Goal: Task Accomplishment & Management: Use online tool/utility

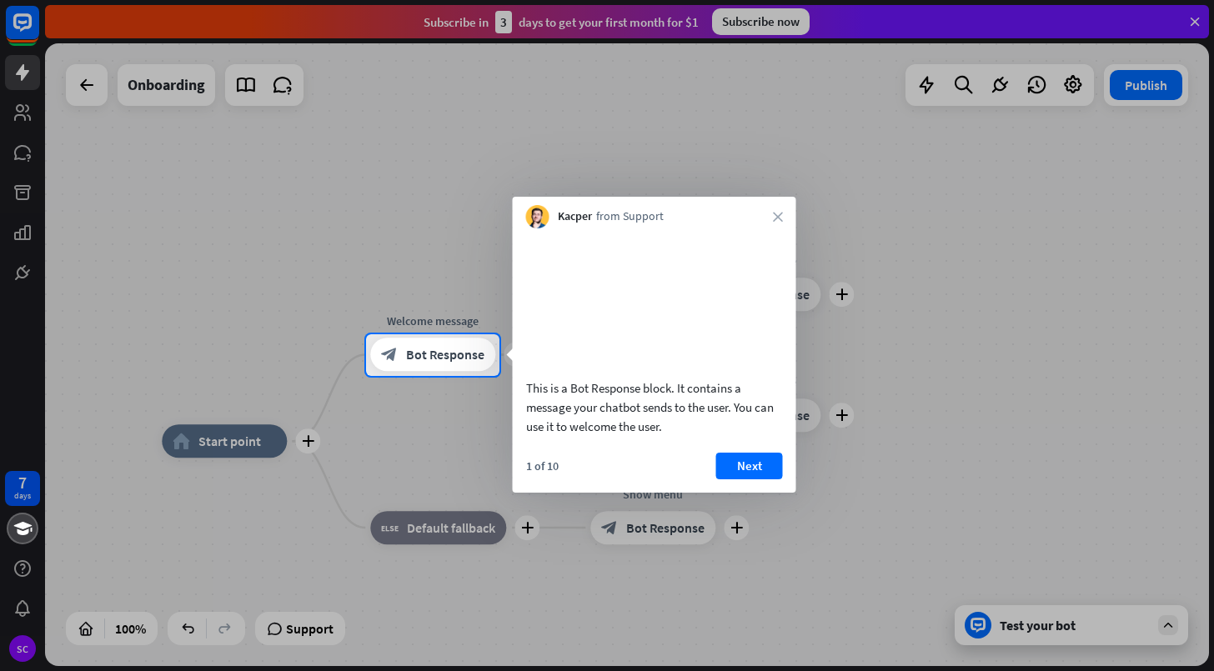
drag, startPoint x: 760, startPoint y: 482, endPoint x: 765, endPoint y: 444, distance: 37.8
click at [765, 444] on div "This is a Bot Response block. It contains a message your chatbot sends to the u…" at bounding box center [654, 360] width 283 height 264
click at [761, 479] on button "Next" at bounding box center [749, 466] width 67 height 27
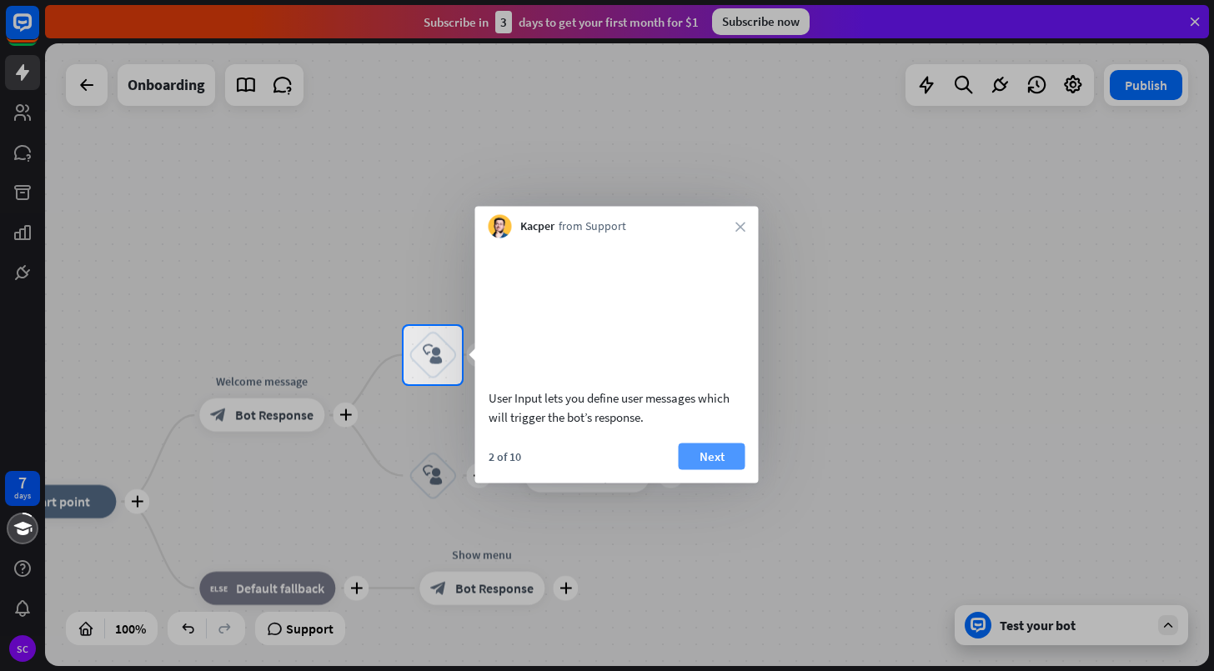
click at [721, 469] on button "Next" at bounding box center [712, 456] width 67 height 27
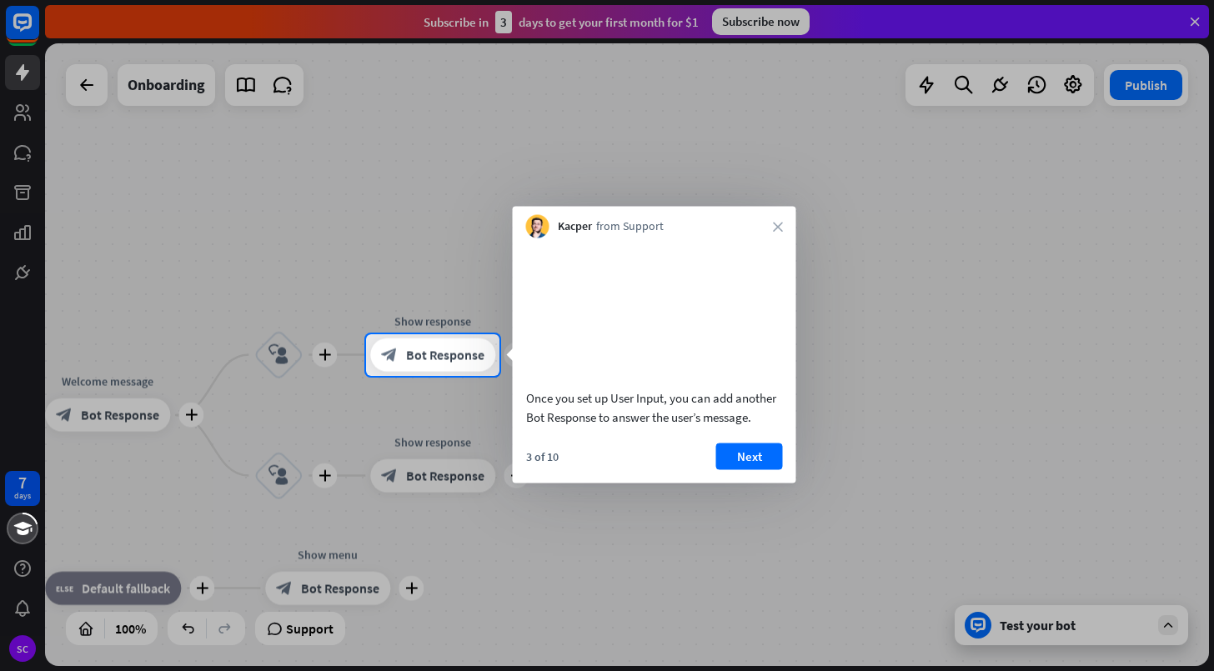
click at [763, 469] on button "Next" at bounding box center [749, 456] width 67 height 27
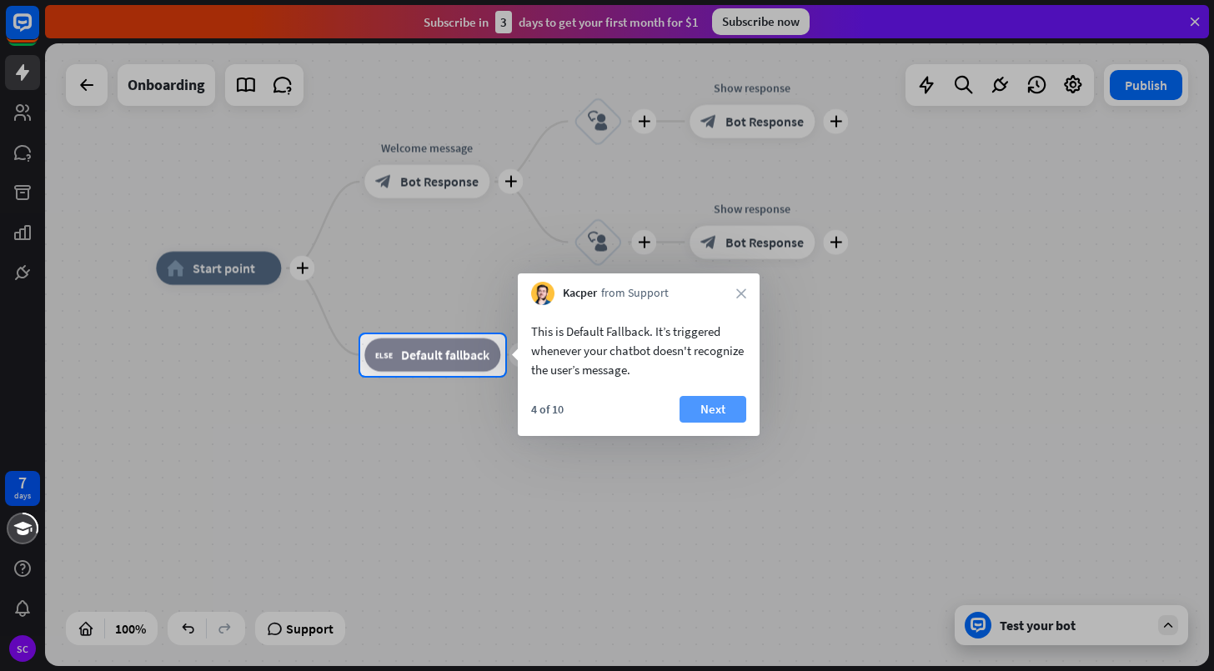
click at [721, 412] on button "Next" at bounding box center [713, 409] width 67 height 27
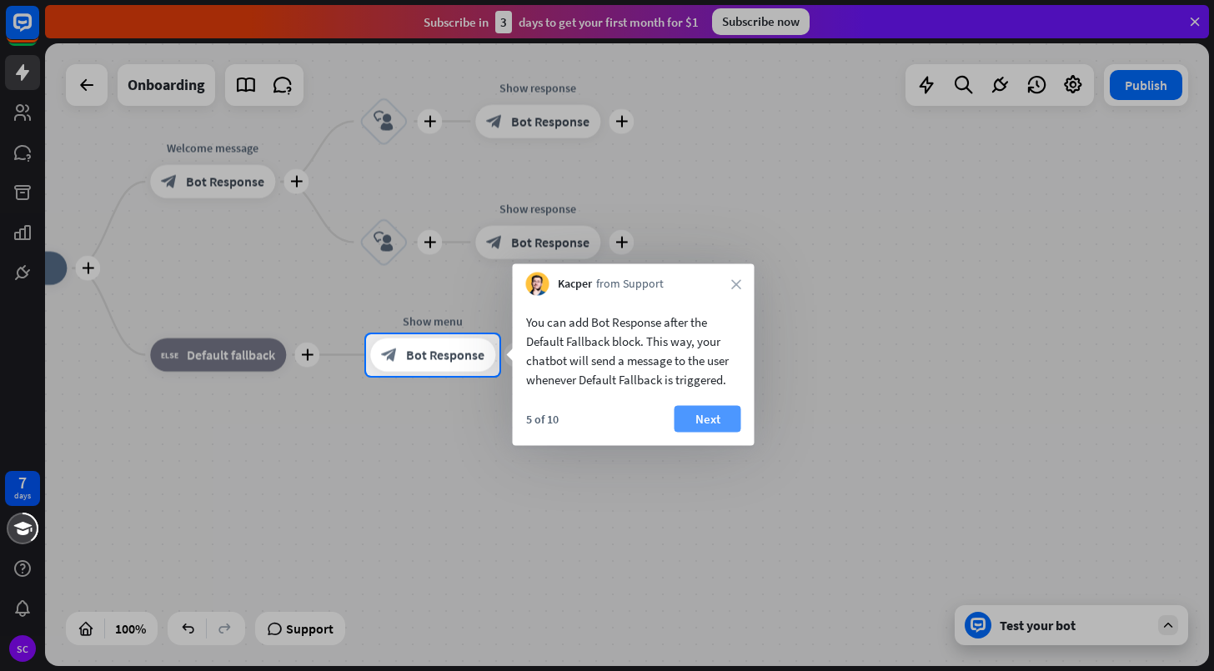
click at [719, 420] on button "Next" at bounding box center [708, 419] width 67 height 27
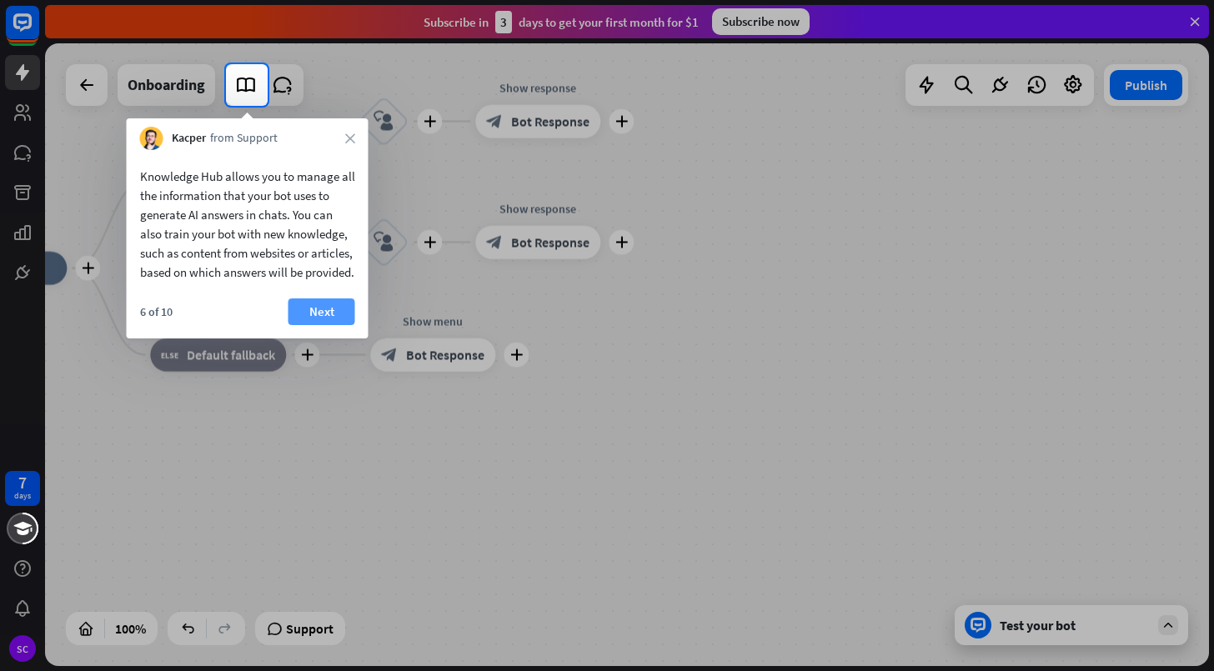
click at [323, 325] on button "Next" at bounding box center [321, 311] width 67 height 27
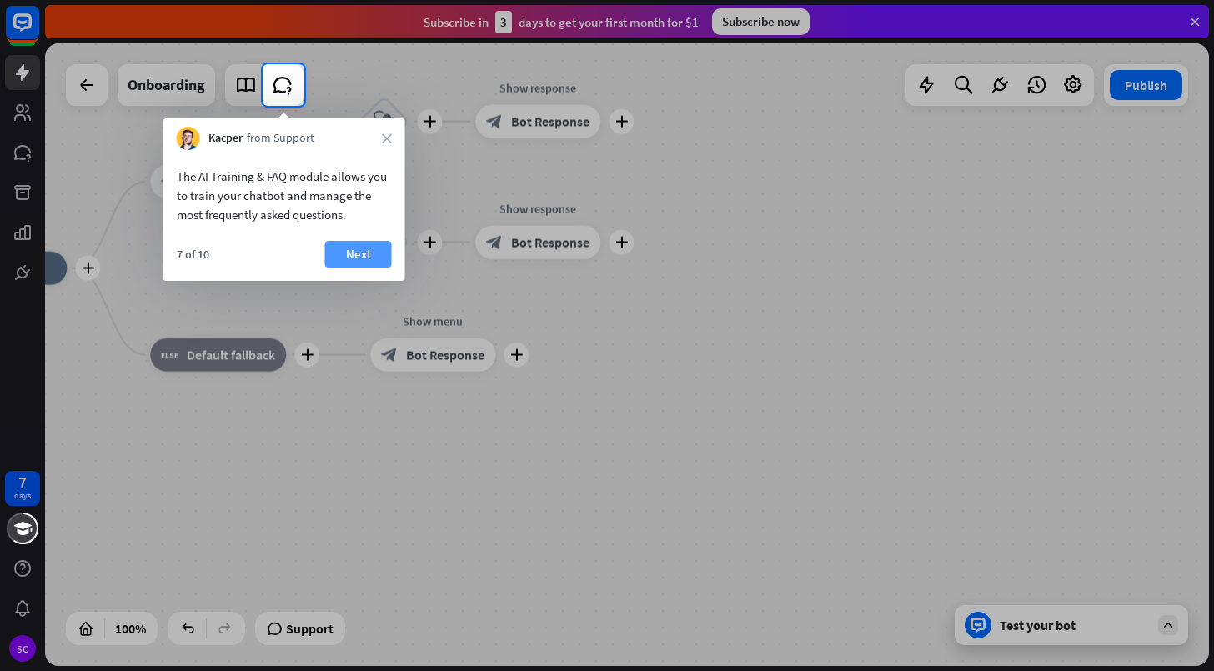
click at [376, 262] on button "Next" at bounding box center [358, 254] width 67 height 27
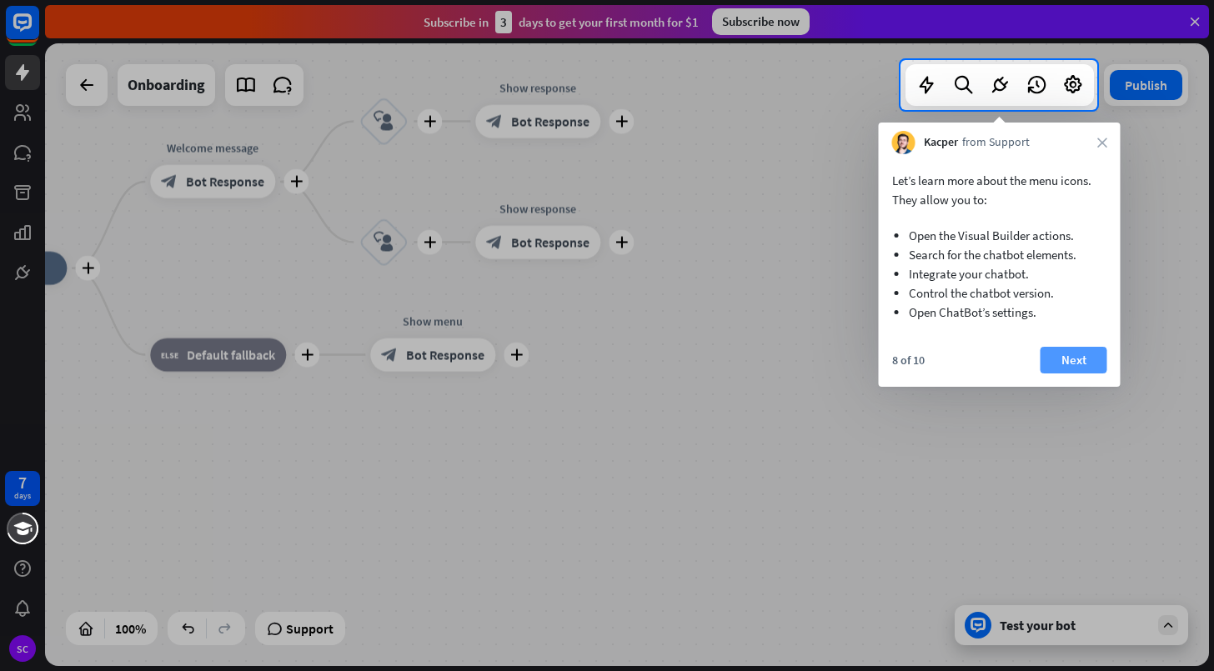
click at [1071, 357] on button "Next" at bounding box center [1074, 360] width 67 height 27
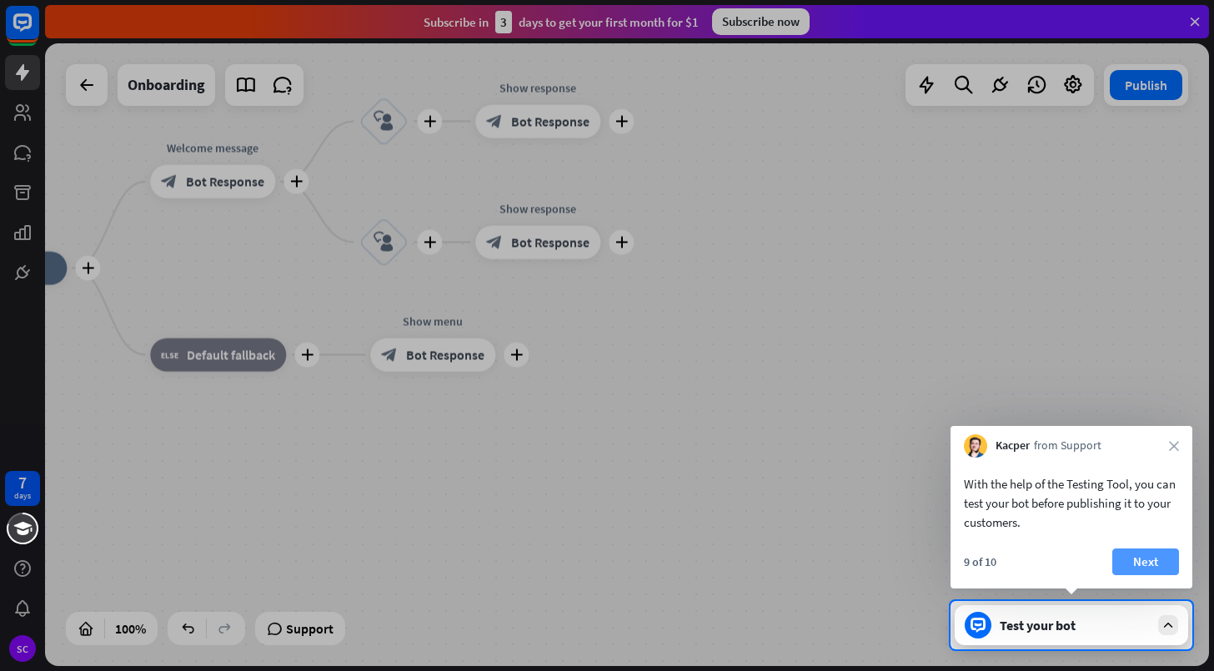
click at [1131, 563] on button "Next" at bounding box center [1145, 562] width 67 height 27
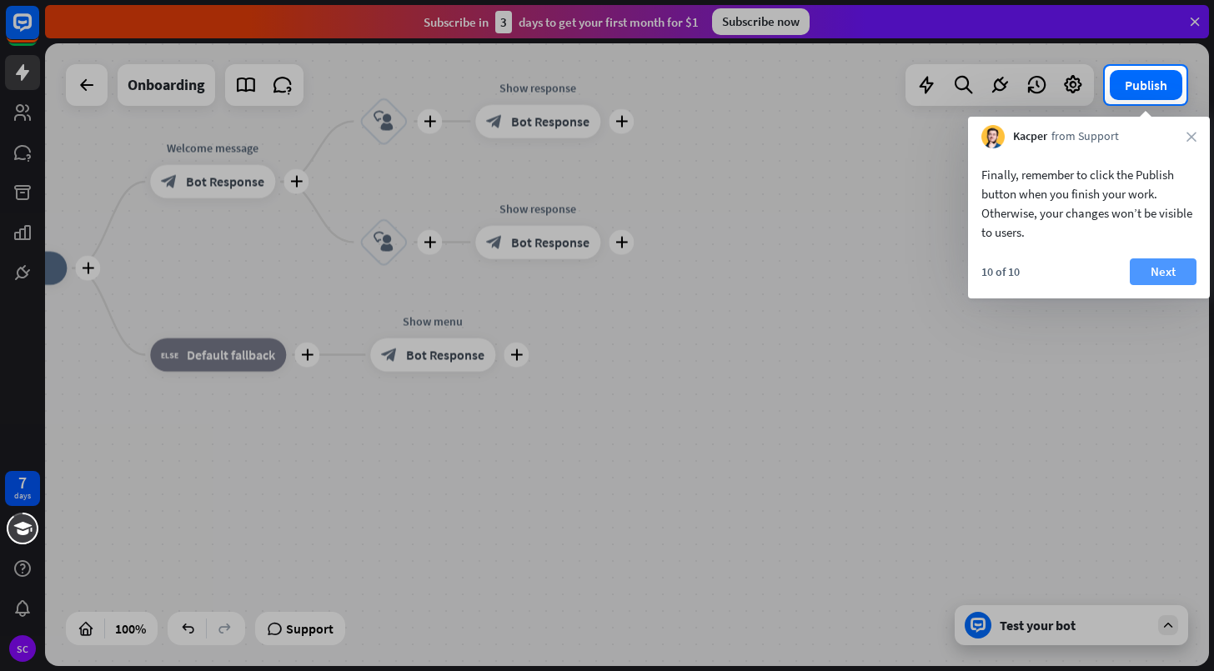
click at [1156, 273] on button "Next" at bounding box center [1163, 271] width 67 height 27
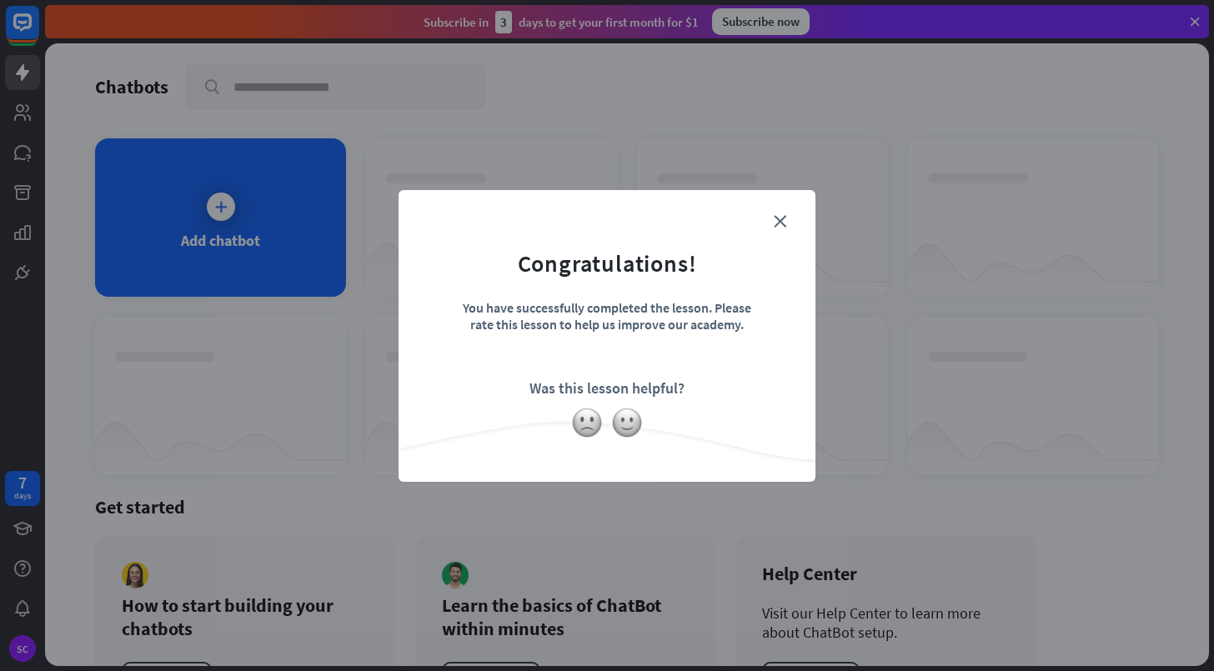
click at [787, 223] on form "Congratulations! You have successfully completed the lesson. Please rate this l…" at bounding box center [606, 310] width 375 height 199
click at [782, 220] on icon "close" at bounding box center [780, 221] width 13 height 13
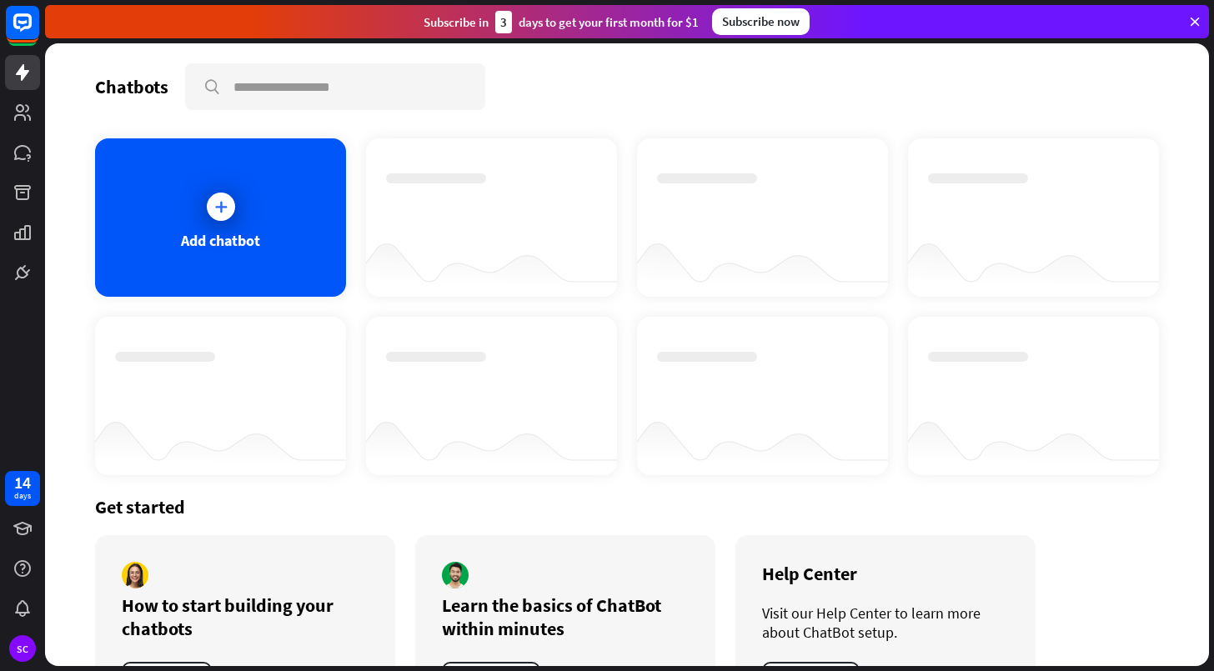
click at [770, 28] on div "Subscribe now" at bounding box center [761, 21] width 98 height 27
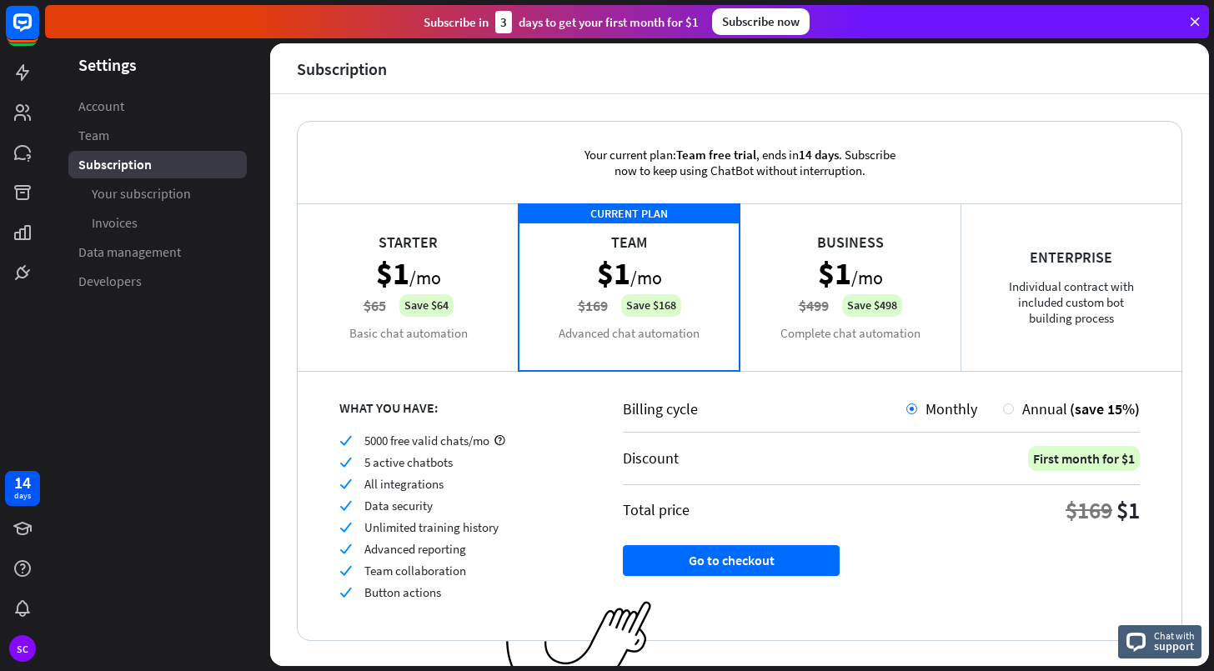
click at [461, 260] on div "Starter $1 /mo $65 Save $64 Basic chat automation" at bounding box center [408, 286] width 221 height 167
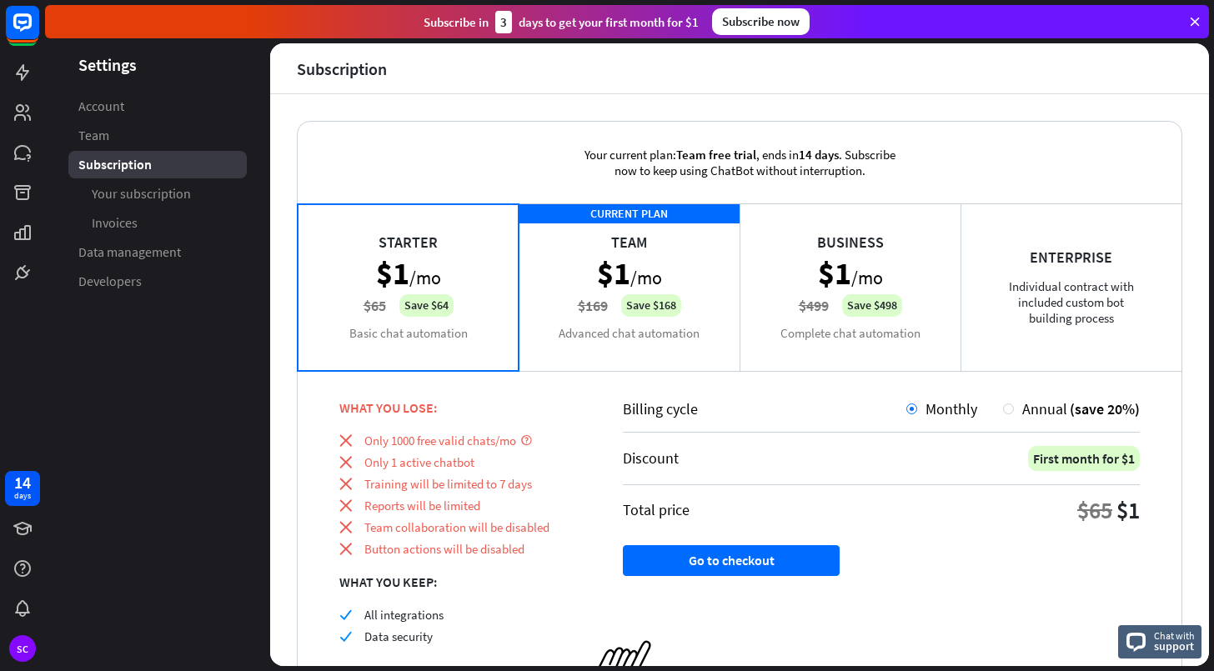
click at [635, 264] on div "CURRENT PLAN Team $1 /mo $169 Save $168 Advanced chat automation" at bounding box center [629, 286] width 221 height 167
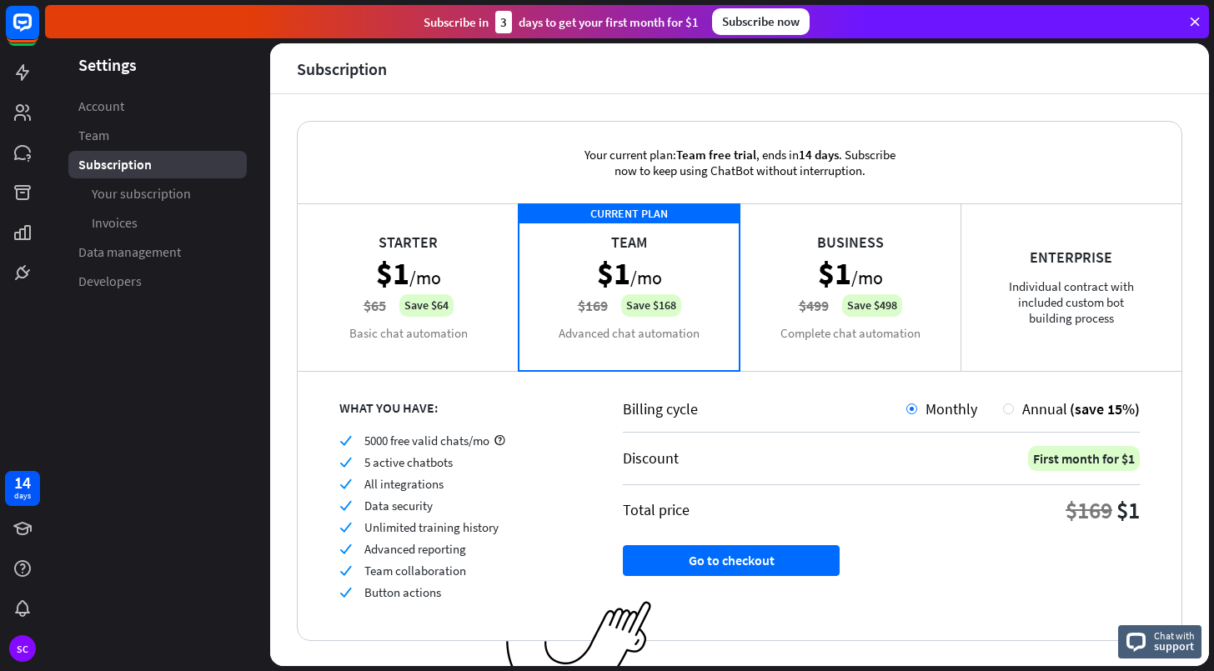
click at [483, 271] on div "Starter $1 /mo $65 Save $64 Basic chat automation" at bounding box center [408, 286] width 221 height 167
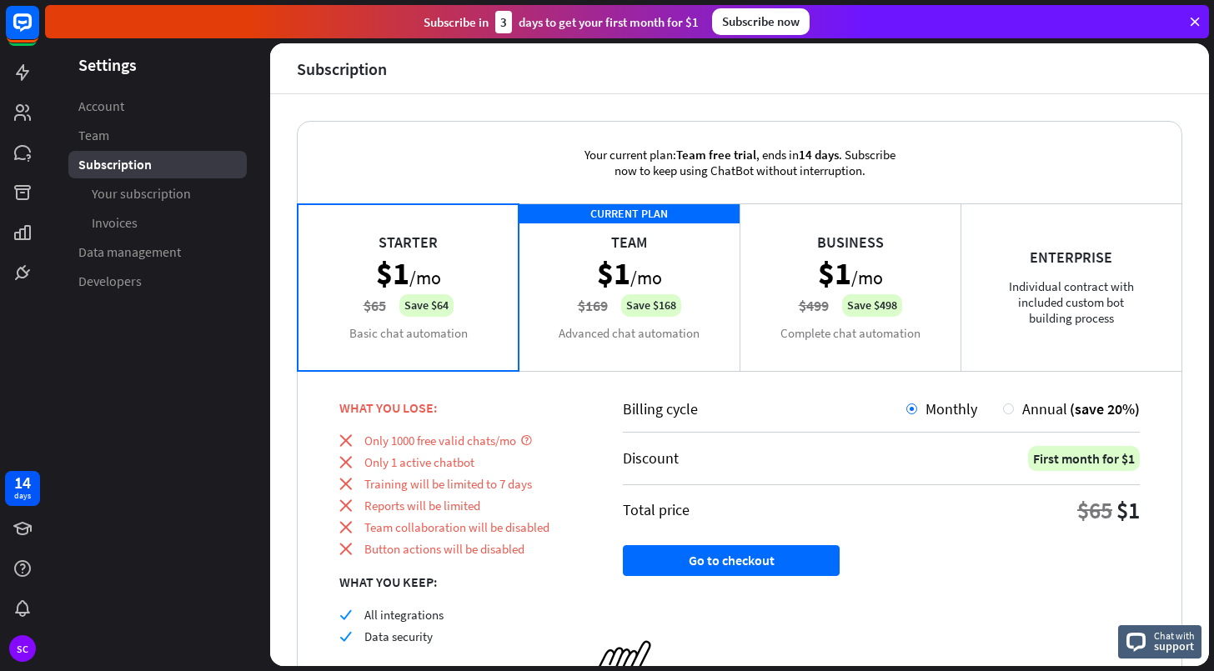
click at [650, 269] on div "CURRENT PLAN Team $1 /mo $169 Save $168 Advanced chat automation" at bounding box center [629, 286] width 221 height 167
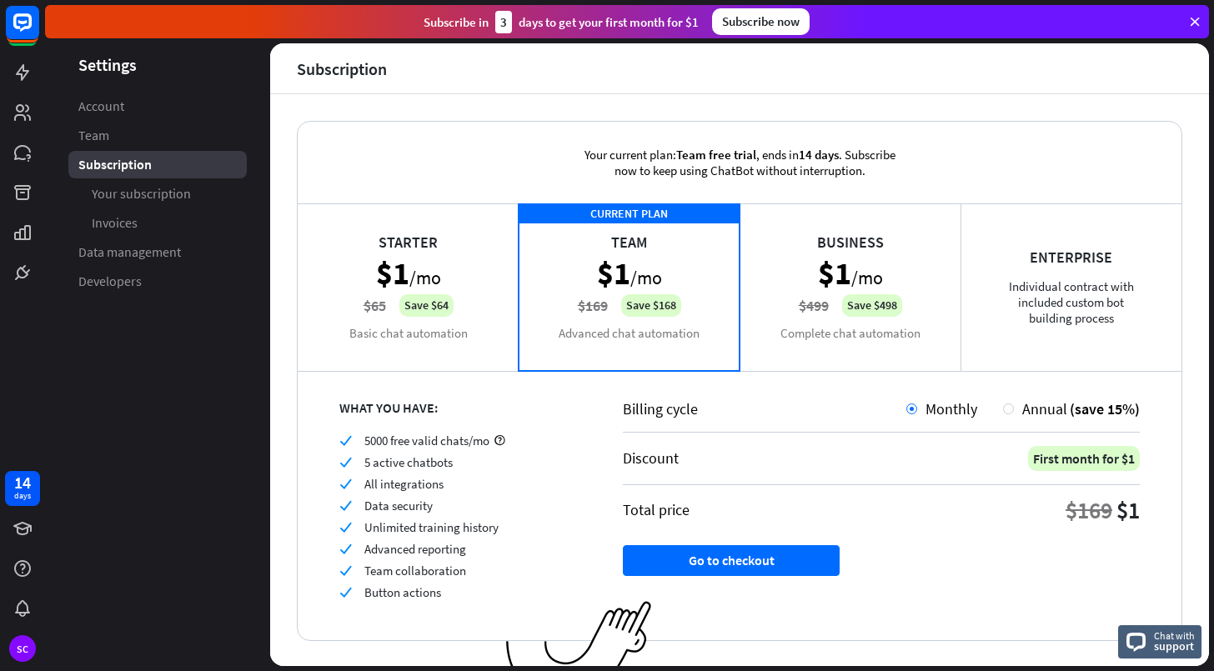
click at [459, 271] on div "Starter $1 /mo $65 Save $64 Basic chat automation" at bounding box center [408, 286] width 221 height 167
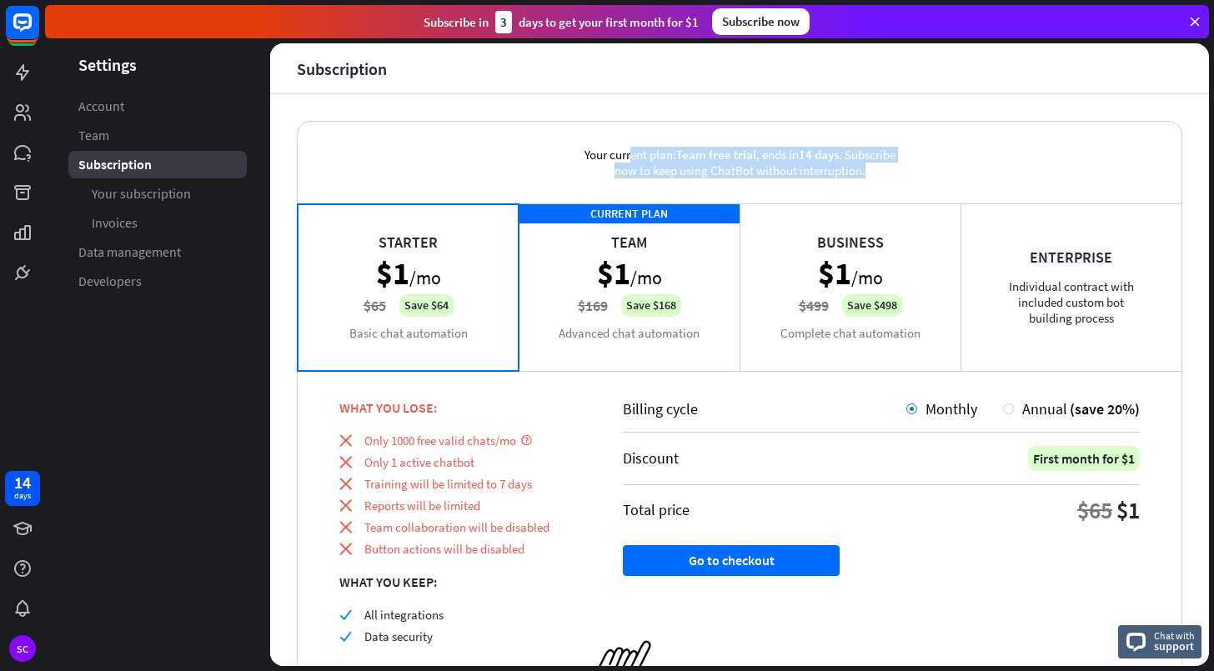
drag, startPoint x: 575, startPoint y: 155, endPoint x: 875, endPoint y: 172, distance: 299.8
click at [875, 172] on div "Your current plan: Team free trial , ends [DATE] . Subscribe now to keep using …" at bounding box center [739, 163] width 359 height 82
click at [880, 169] on div "Your current plan: Team free trial , ends [DATE] . Subscribe now to keep using …" at bounding box center [739, 163] width 359 height 82
click at [699, 241] on div "CURRENT PLAN Team $1 /mo $169 Save $168 Advanced chat automation" at bounding box center [629, 286] width 221 height 167
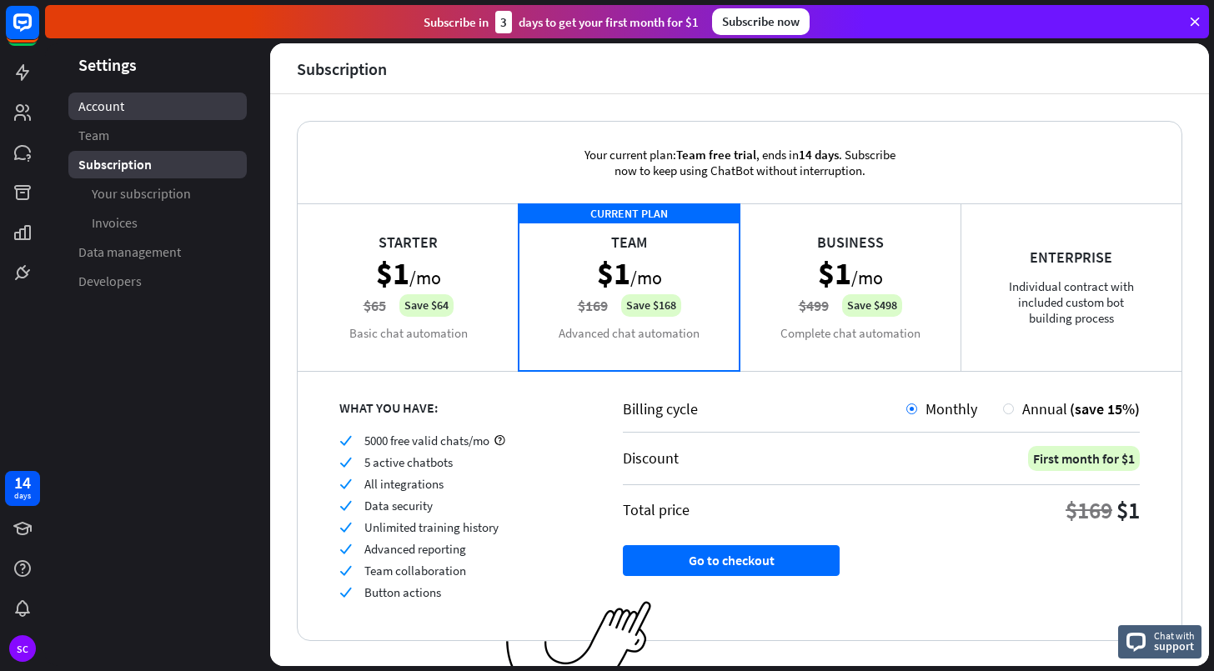
click at [129, 110] on link "Account" at bounding box center [157, 107] width 178 height 28
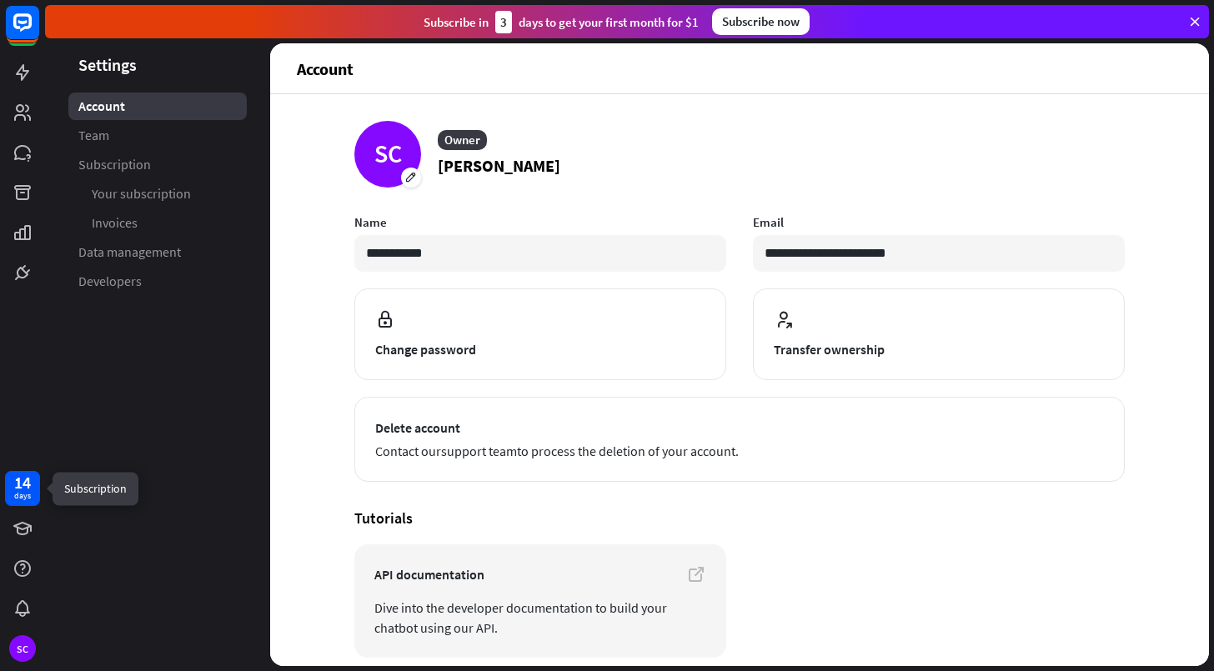
click at [22, 499] on div "days" at bounding box center [22, 496] width 17 height 12
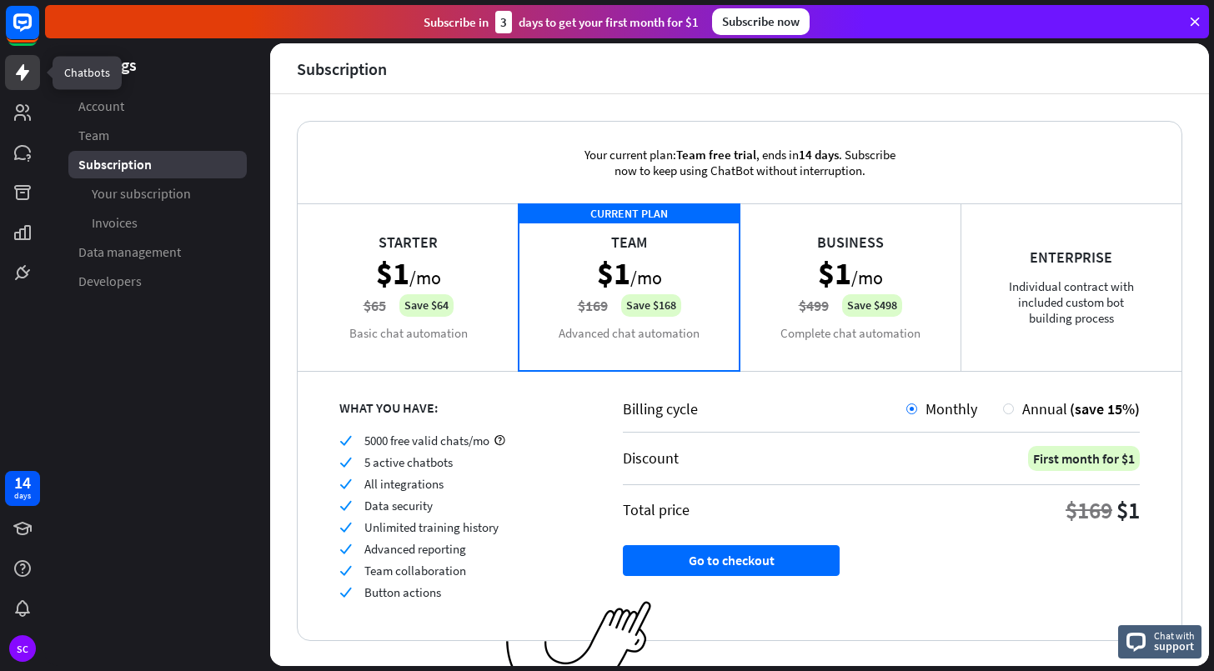
click at [14, 81] on icon at bounding box center [23, 73] width 20 height 20
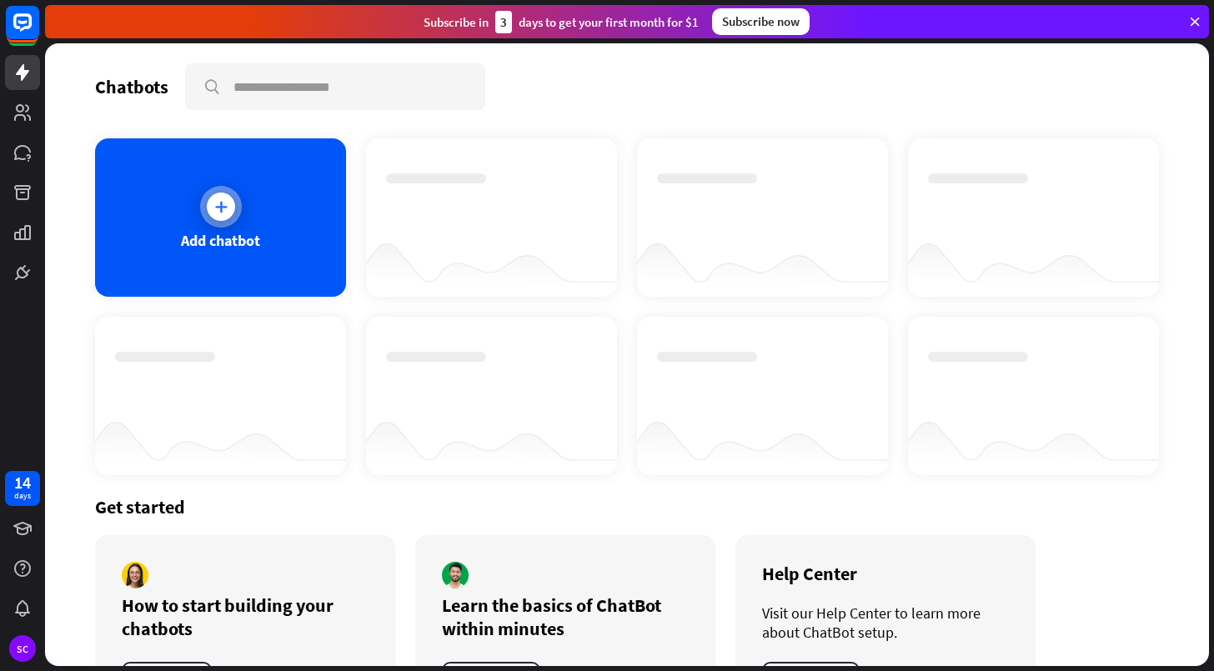
click at [208, 214] on div at bounding box center [221, 207] width 28 height 28
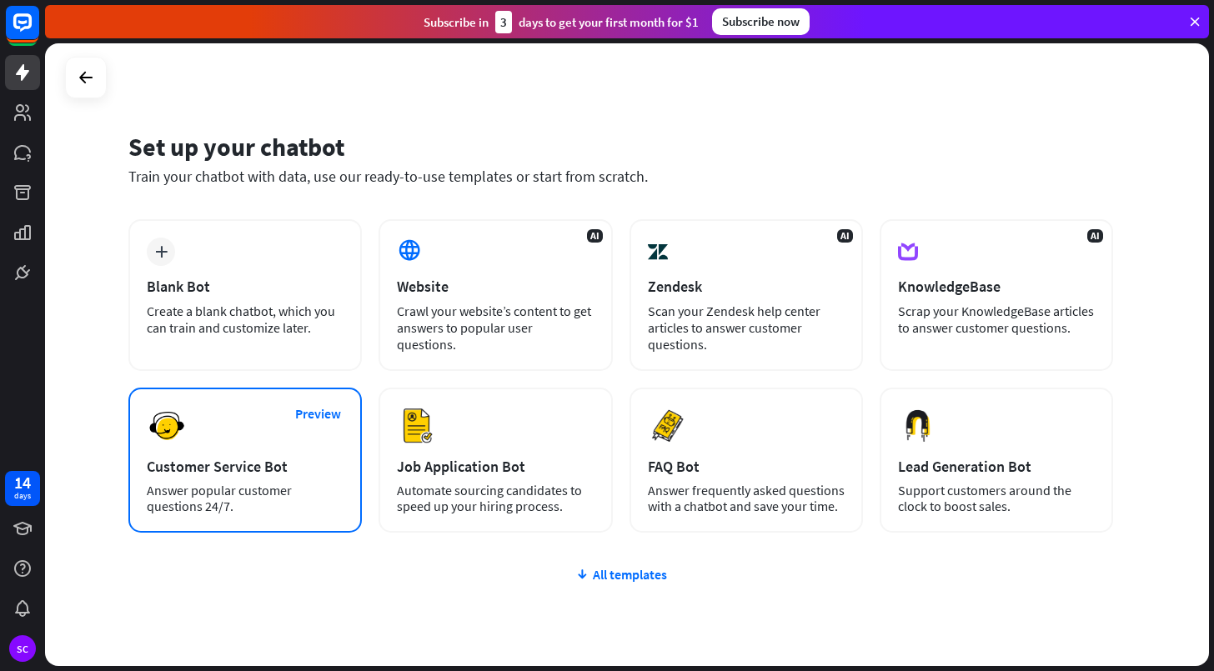
click at [298, 469] on div "Customer Service Bot" at bounding box center [245, 466] width 197 height 19
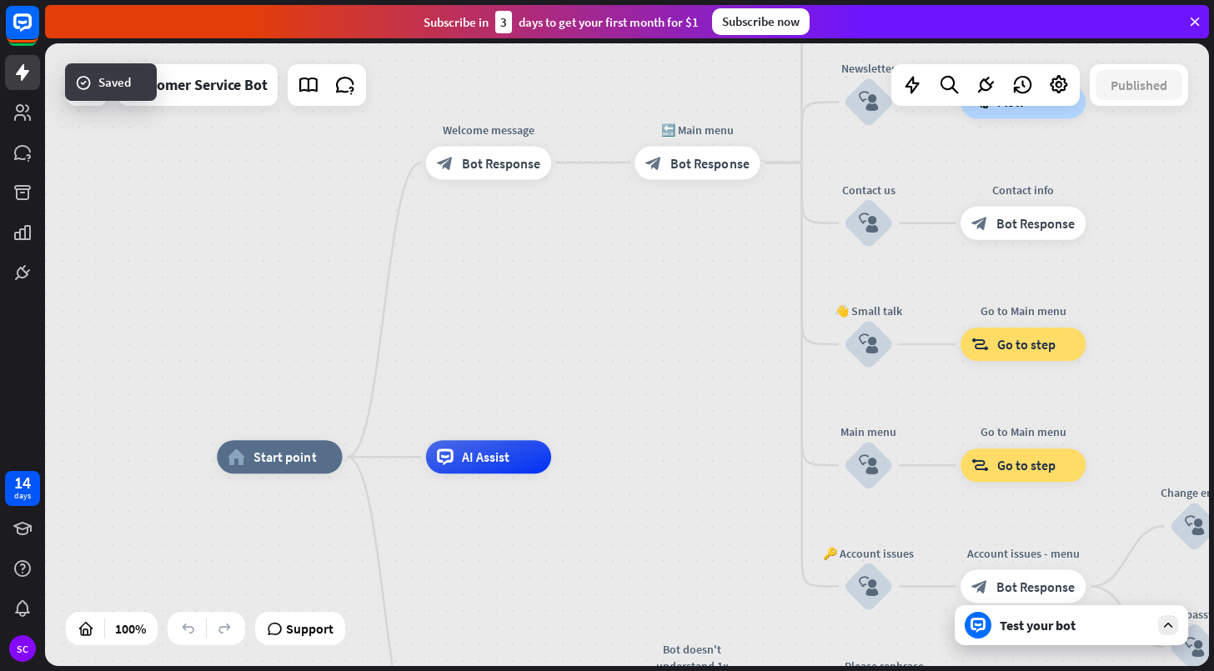
drag, startPoint x: 744, startPoint y: 297, endPoint x: 665, endPoint y: 427, distance: 151.9
click at [665, 427] on div "home_2 Start point Welcome message block_bot_response Bot Response 🔙 Main menu …" at bounding box center [627, 354] width 1164 height 623
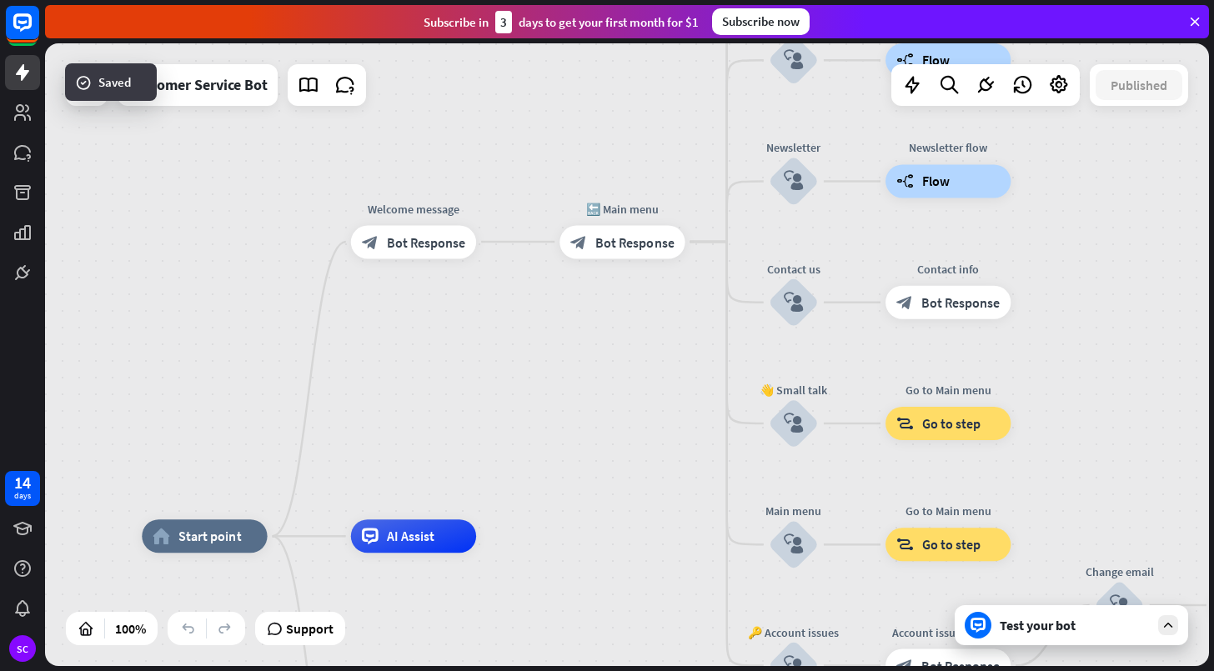
drag, startPoint x: 668, startPoint y: 330, endPoint x: 612, endPoint y: 382, distance: 76.1
click at [612, 382] on div "home_2 Start point Welcome message block_bot_response Bot Response 🔙 Main menu …" at bounding box center [627, 354] width 1164 height 623
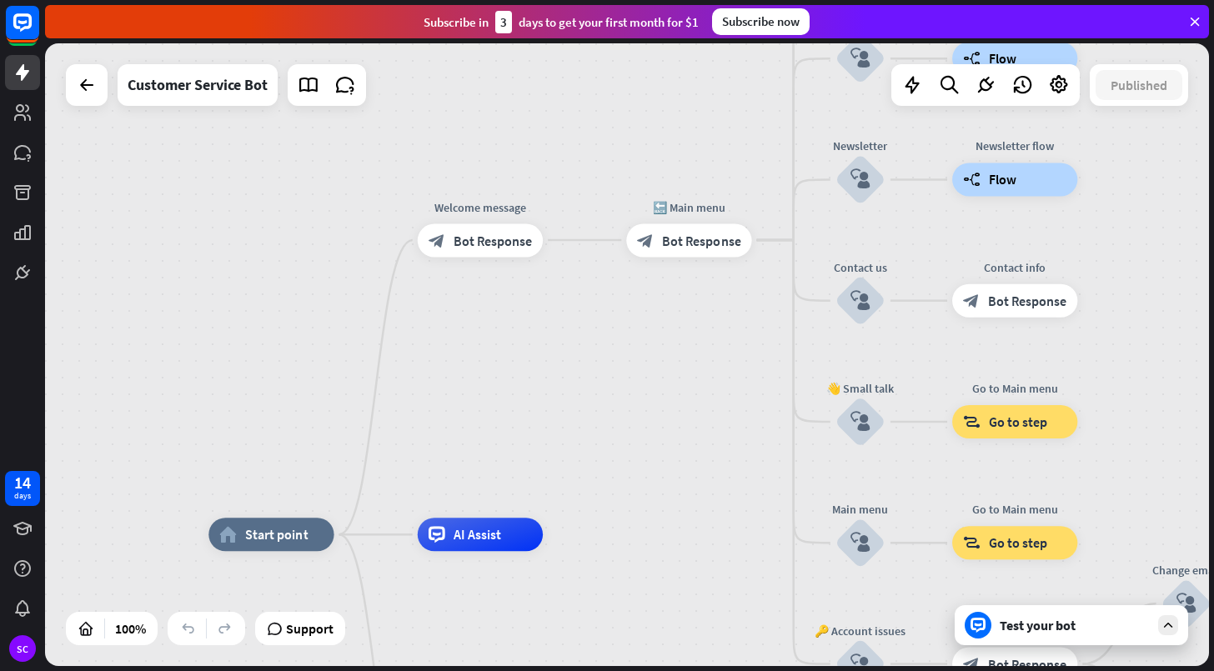
drag, startPoint x: 544, startPoint y: 379, endPoint x: 611, endPoint y: 376, distance: 66.8
click at [611, 376] on div "home_2 Start point Welcome message block_bot_response Bot Response 🔙 Main menu …" at bounding box center [627, 354] width 1164 height 623
click at [475, 201] on span "Edit name" at bounding box center [465, 201] width 52 height 15
click at [526, 349] on div "**********" at bounding box center [627, 354] width 1164 height 623
drag, startPoint x: 675, startPoint y: 413, endPoint x: 670, endPoint y: 268, distance: 144.3
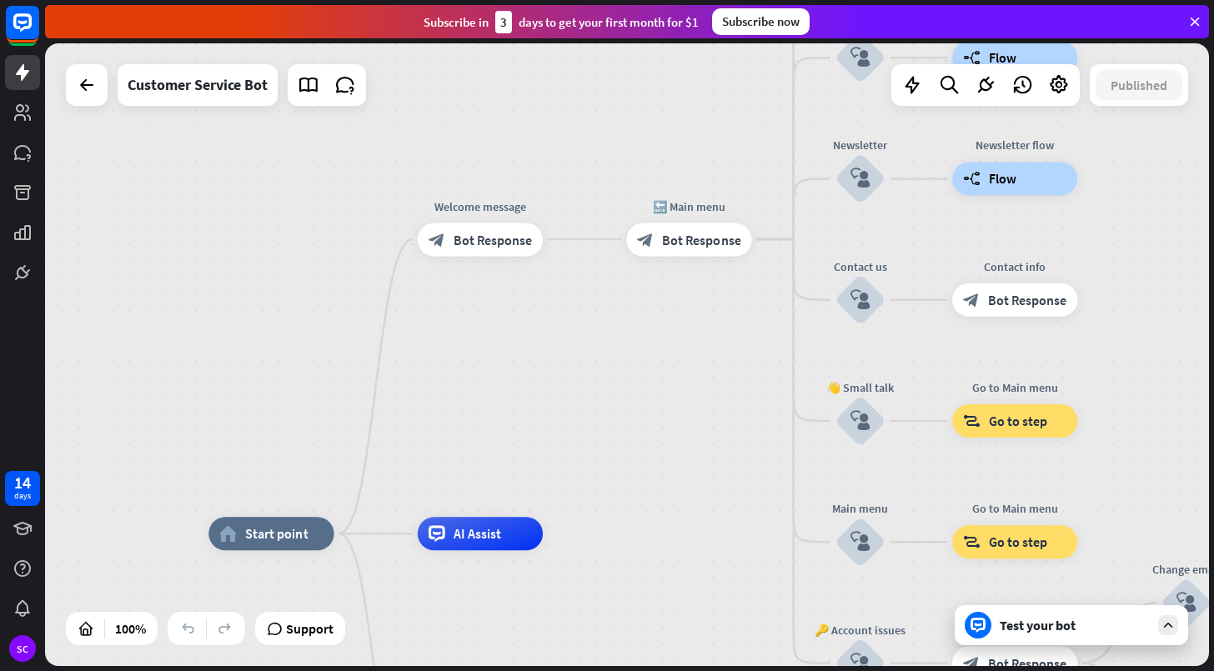
click at [670, 268] on div "home_2 Start point Welcome message block_bot_response Bot Response 🔙 Main menu …" at bounding box center [627, 354] width 1164 height 623
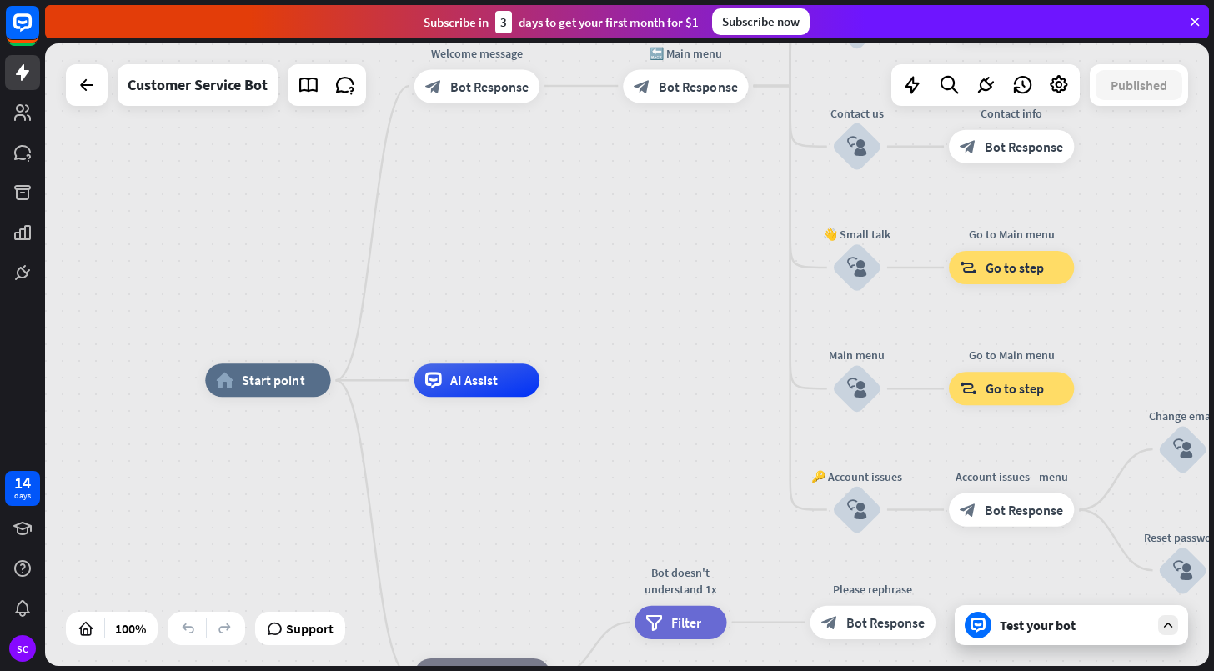
drag, startPoint x: 639, startPoint y: 394, endPoint x: 649, endPoint y: 247, distance: 147.1
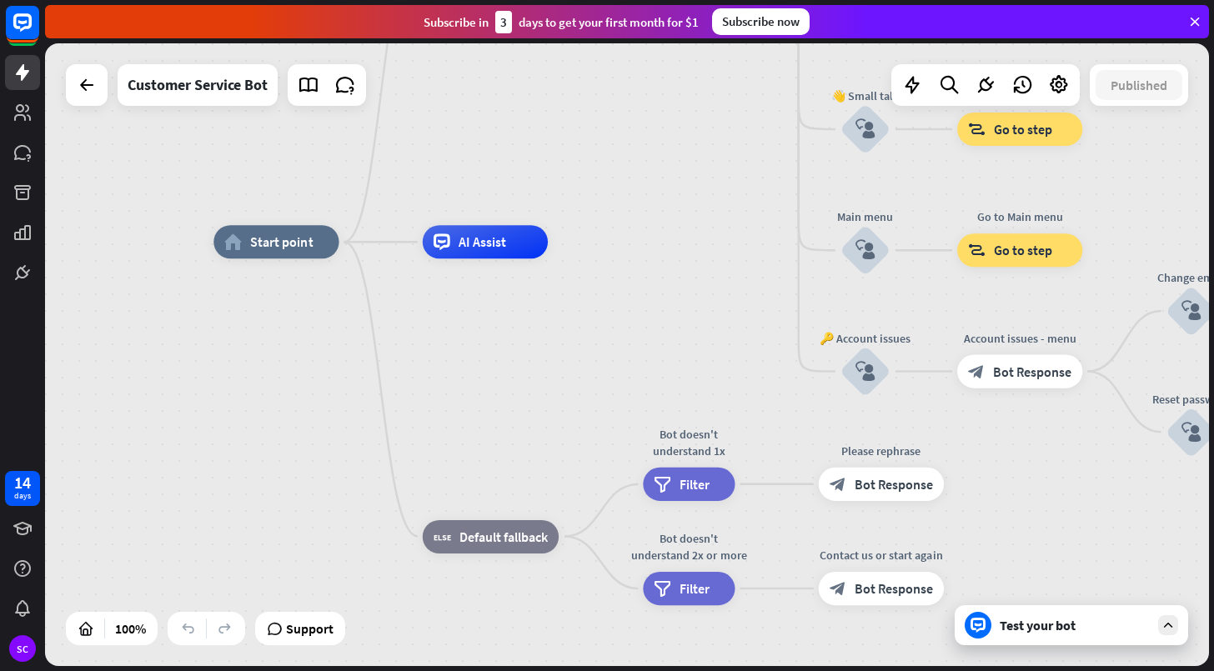
drag, startPoint x: 647, startPoint y: 283, endPoint x: 628, endPoint y: 362, distance: 80.7
click at [628, 362] on div "home_2 Start point Welcome message block_bot_response Bot Response 🔙 Main menu …" at bounding box center [796, 554] width 1166 height 624
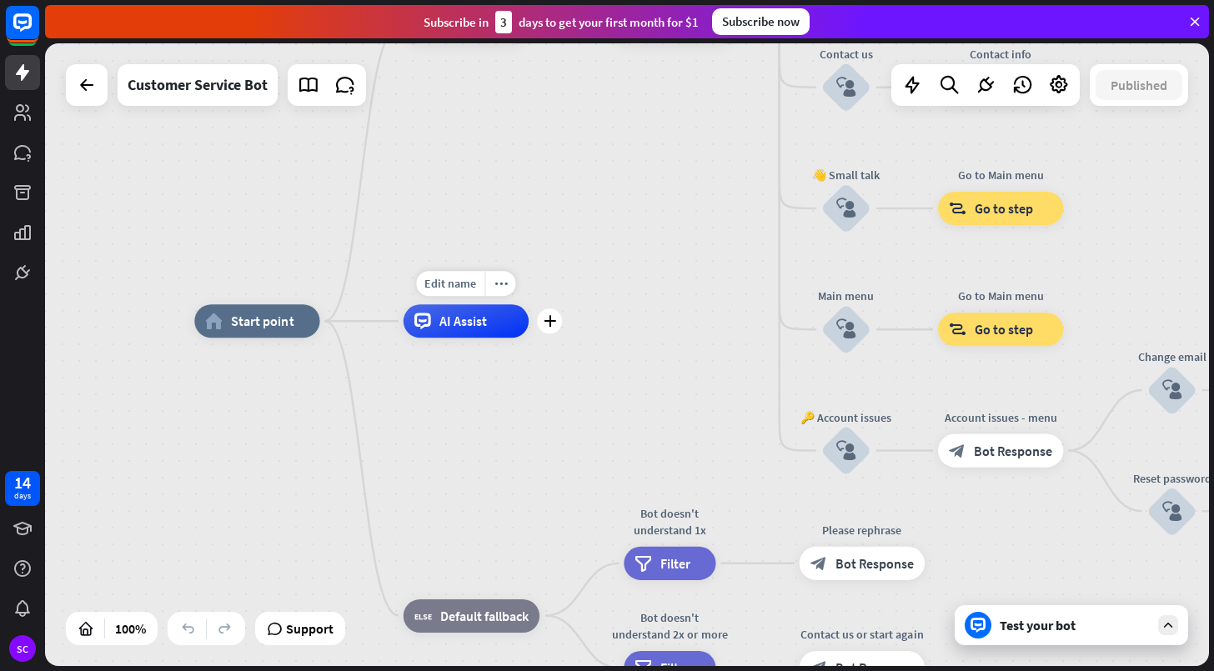
click at [469, 338] on div "AI Assist" at bounding box center [466, 320] width 125 height 33
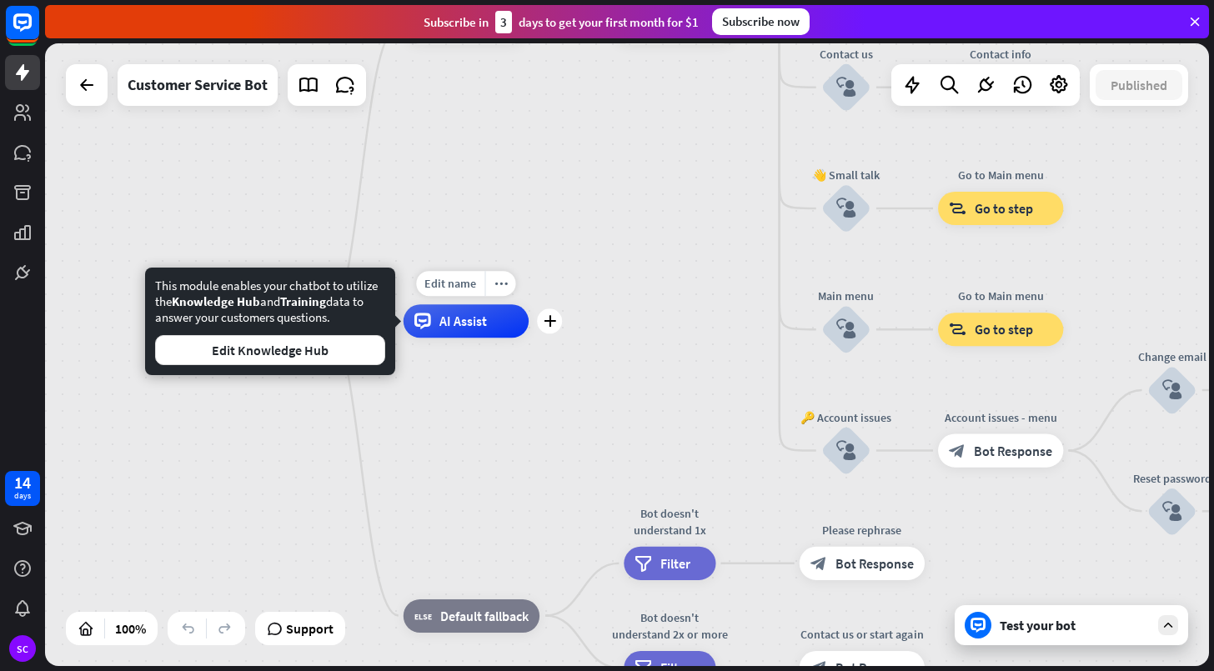
click at [469, 331] on div "AI Assist" at bounding box center [466, 320] width 125 height 33
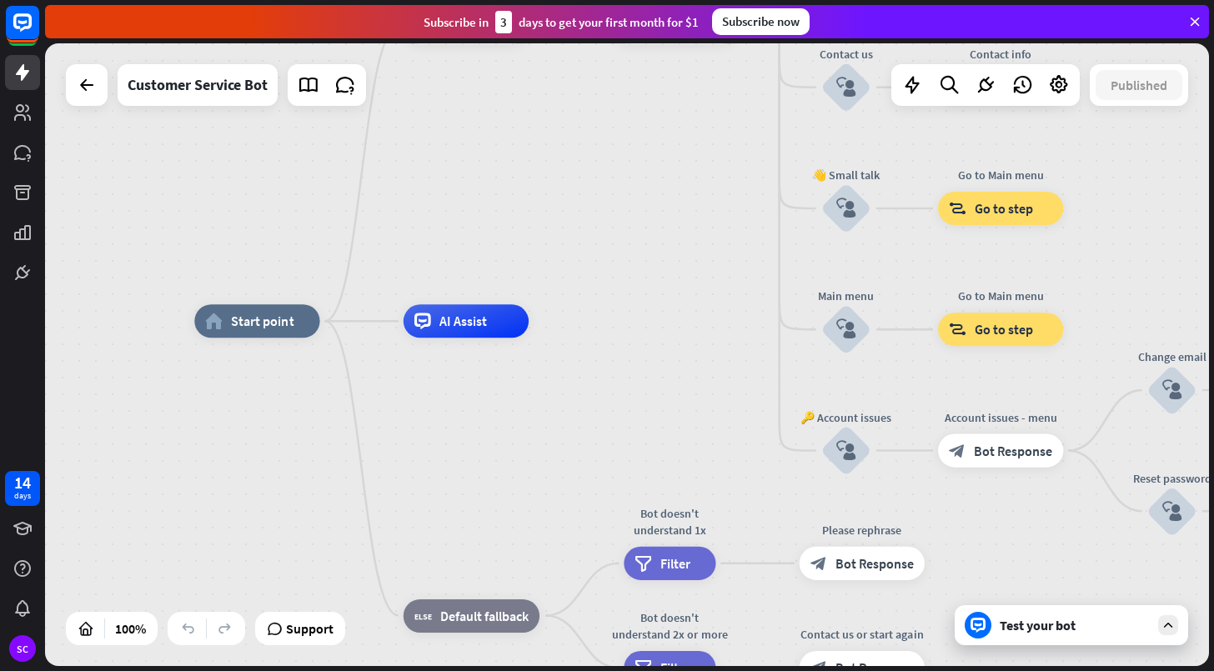
click at [673, 362] on div "home_2 Start point Welcome message block_bot_response Bot Response 🔙 Main menu …" at bounding box center [777, 633] width 1166 height 624
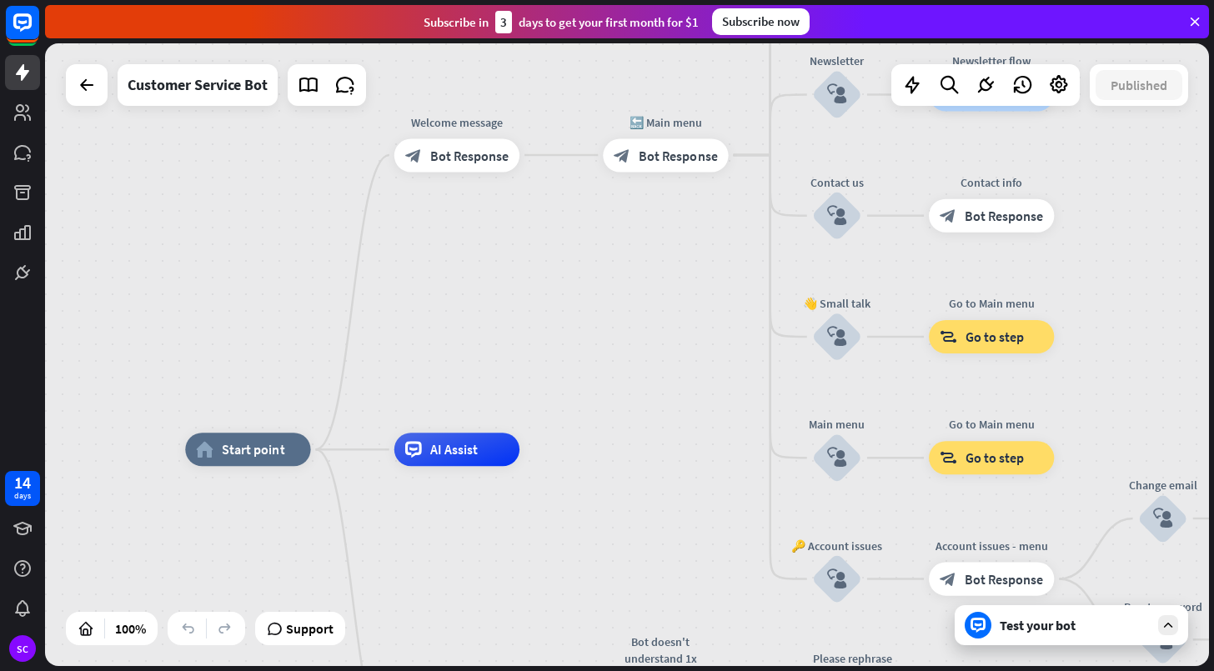
drag, startPoint x: 655, startPoint y: 248, endPoint x: 647, endPoint y: 446, distance: 197.8
click at [646, 446] on div "home_2 Start point Welcome message block_bot_response Bot Response 🔙 Main menu …" at bounding box center [627, 354] width 1164 height 623
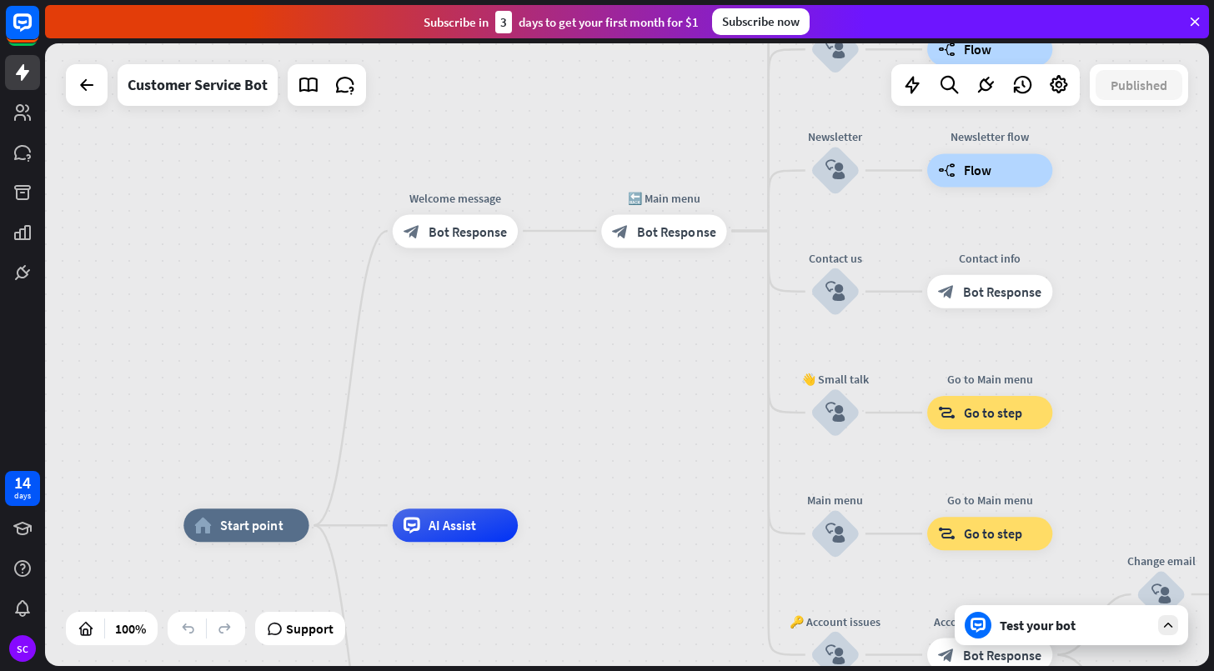
drag, startPoint x: 612, startPoint y: 374, endPoint x: 502, endPoint y: 332, distance: 117.7
click at [606, 393] on div "home_2 Start point Welcome message block_bot_response Bot Response 🔙 Main menu …" at bounding box center [627, 354] width 1164 height 623
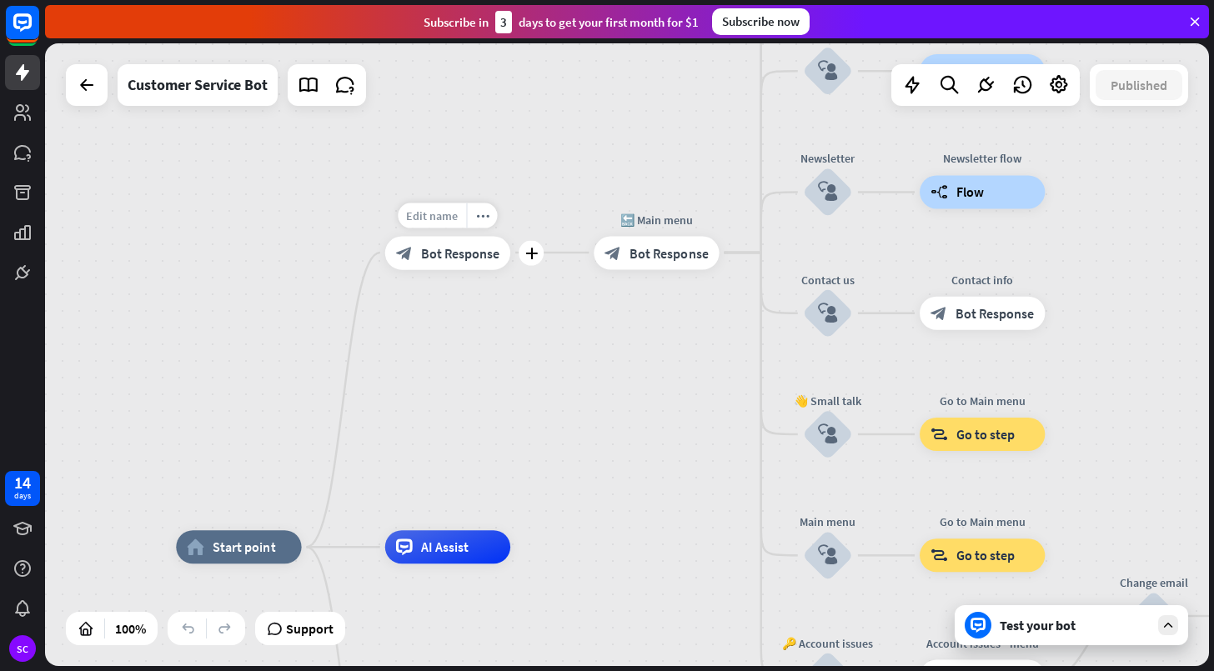
click at [439, 222] on span "Edit name" at bounding box center [432, 215] width 52 height 15
click at [539, 379] on div "**********" at bounding box center [627, 354] width 1164 height 623
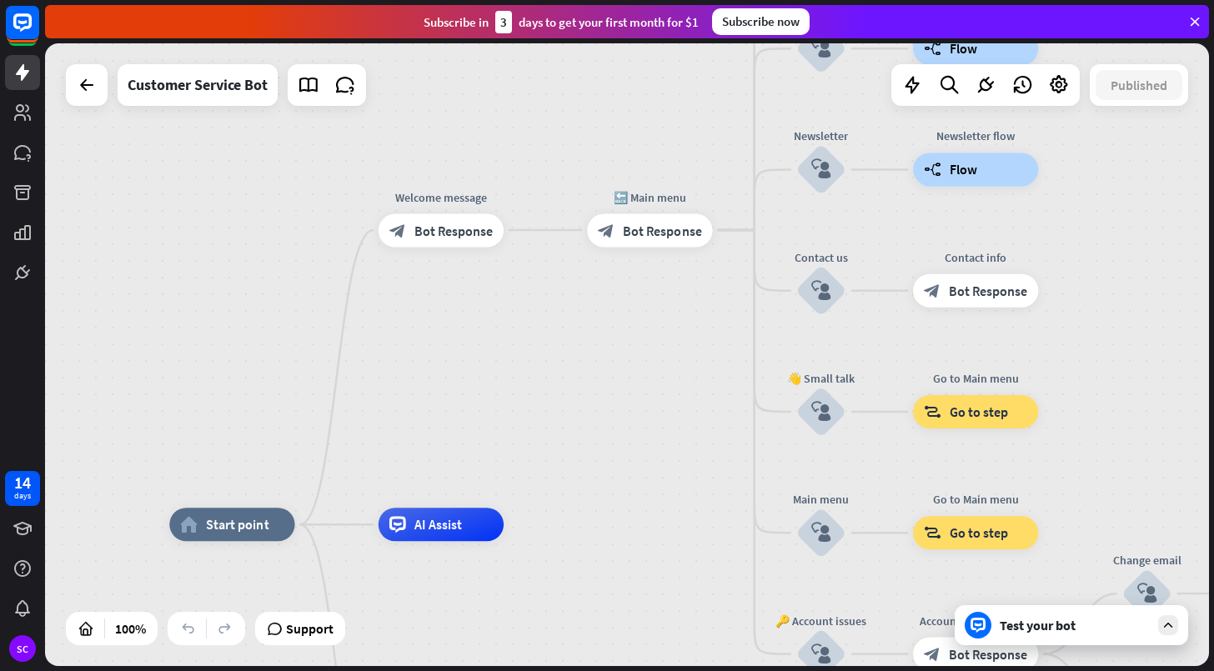
drag, startPoint x: 616, startPoint y: 419, endPoint x: 534, endPoint y: 354, distance: 104.6
click at [528, 344] on div "home_2 Start point Welcome message block_bot_response Bot Response 🔙 Main menu …" at bounding box center [627, 354] width 1164 height 623
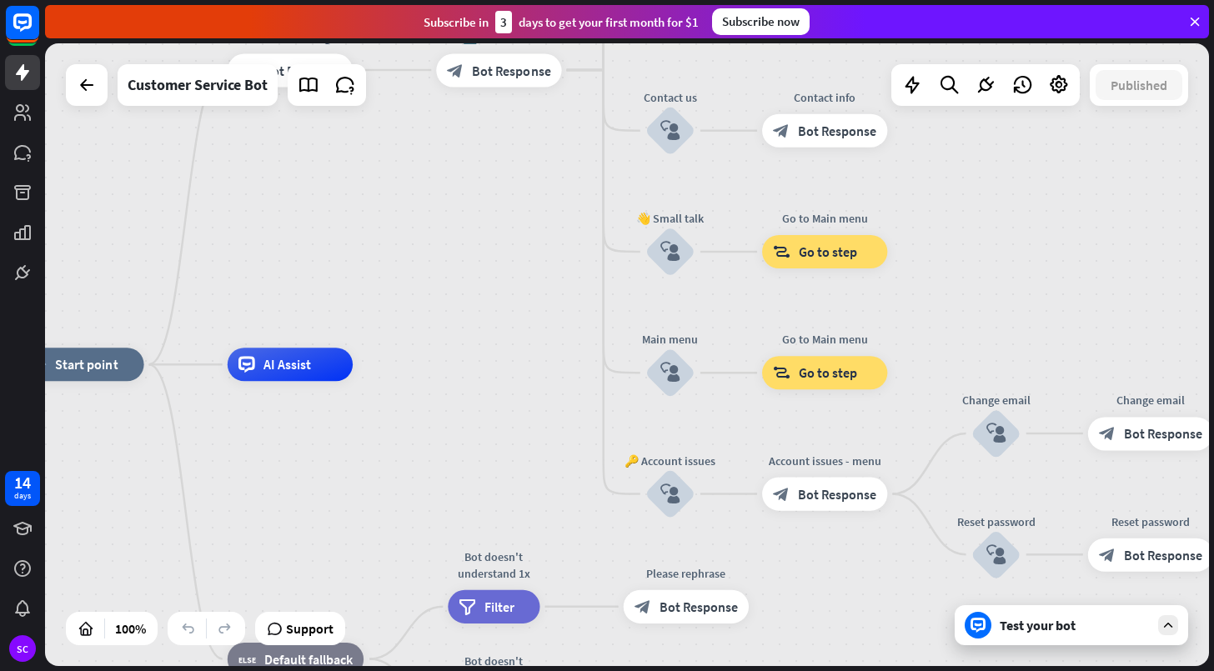
drag, startPoint x: 563, startPoint y: 405, endPoint x: 476, endPoint y: 283, distance: 150.1
click at [476, 364] on div "home_2 Start point Welcome message block_bot_response Bot Response 🔙 Main menu …" at bounding box center [601, 676] width 1166 height 624
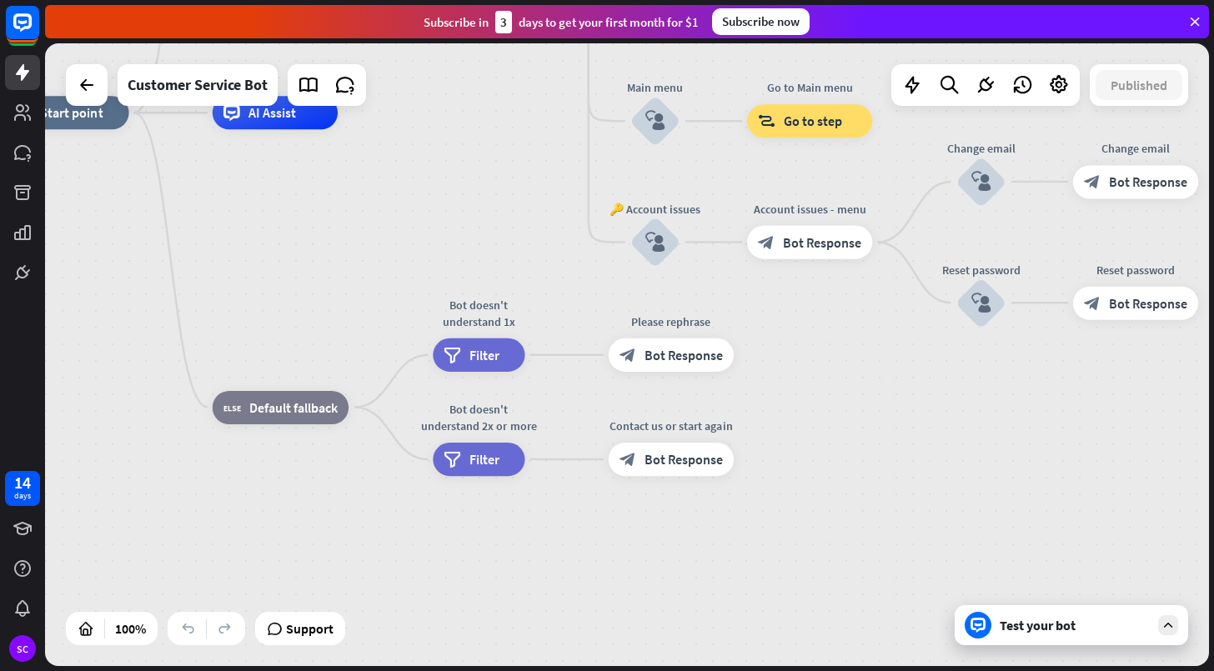
drag, startPoint x: 492, startPoint y: 429, endPoint x: 539, endPoint y: 259, distance: 175.6
click at [540, 253] on div "home_2 Start point Welcome message block_bot_response Bot Response 🔙 Main menu …" at bounding box center [586, 425] width 1166 height 624
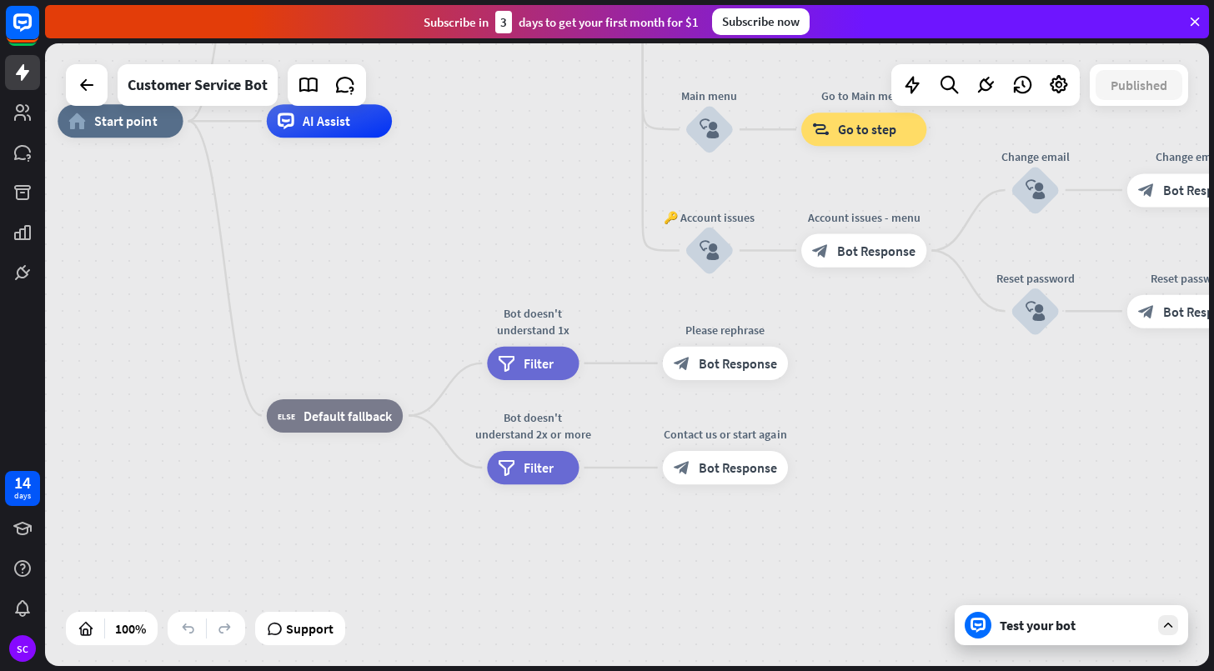
drag, startPoint x: 372, startPoint y: 519, endPoint x: 434, endPoint y: 539, distance: 64.9
click at [434, 539] on div "home_2 Start point Welcome message block_bot_response Bot Response 🔙 Main menu …" at bounding box center [641, 433] width 1166 height 624
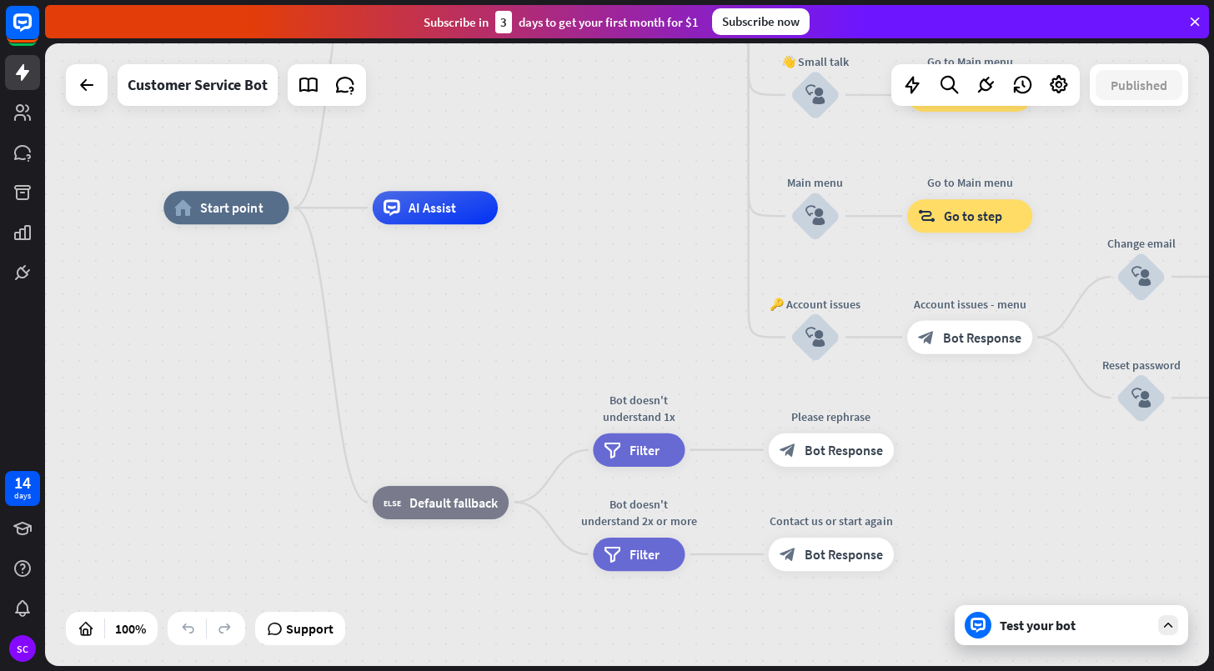
drag, startPoint x: 433, startPoint y: 331, endPoint x: 464, endPoint y: 358, distance: 40.8
click at [464, 358] on div "home_2 Start point Welcome message block_bot_response Bot Response 🔙 Main menu …" at bounding box center [746, 520] width 1166 height 624
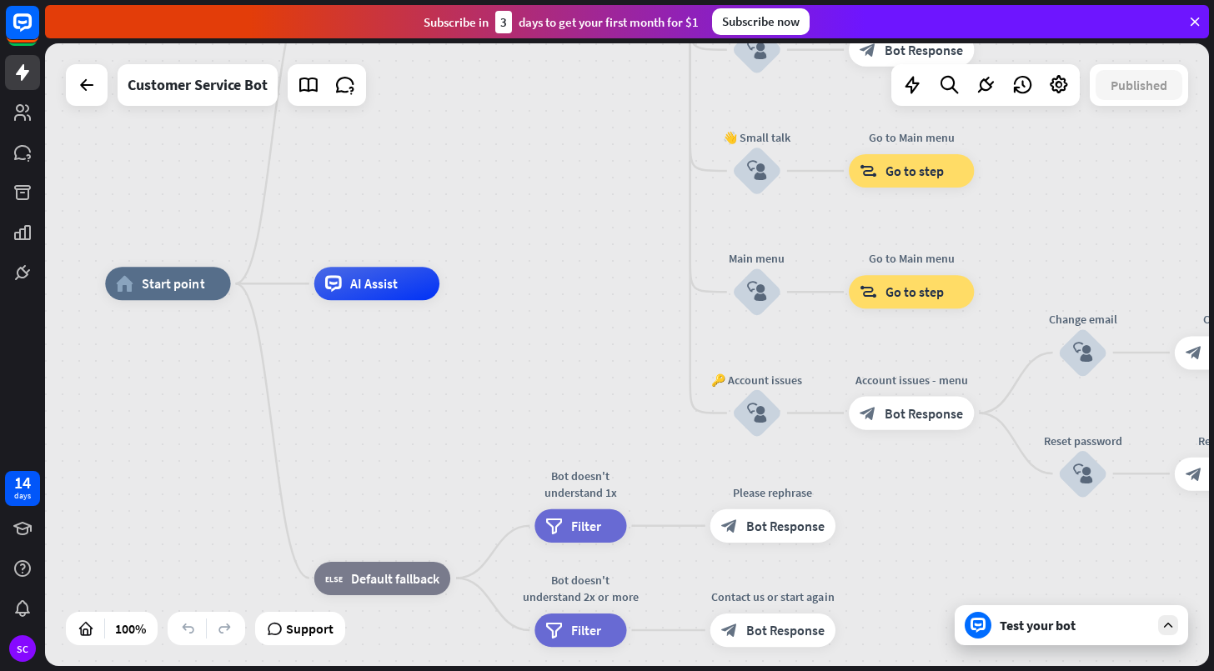
drag, startPoint x: 584, startPoint y: 333, endPoint x: 523, endPoint y: 406, distance: 95.9
click at [523, 406] on div "home_2 Start point Welcome message block_bot_response Bot Response 🔙 Main menu …" at bounding box center [688, 595] width 1166 height 624
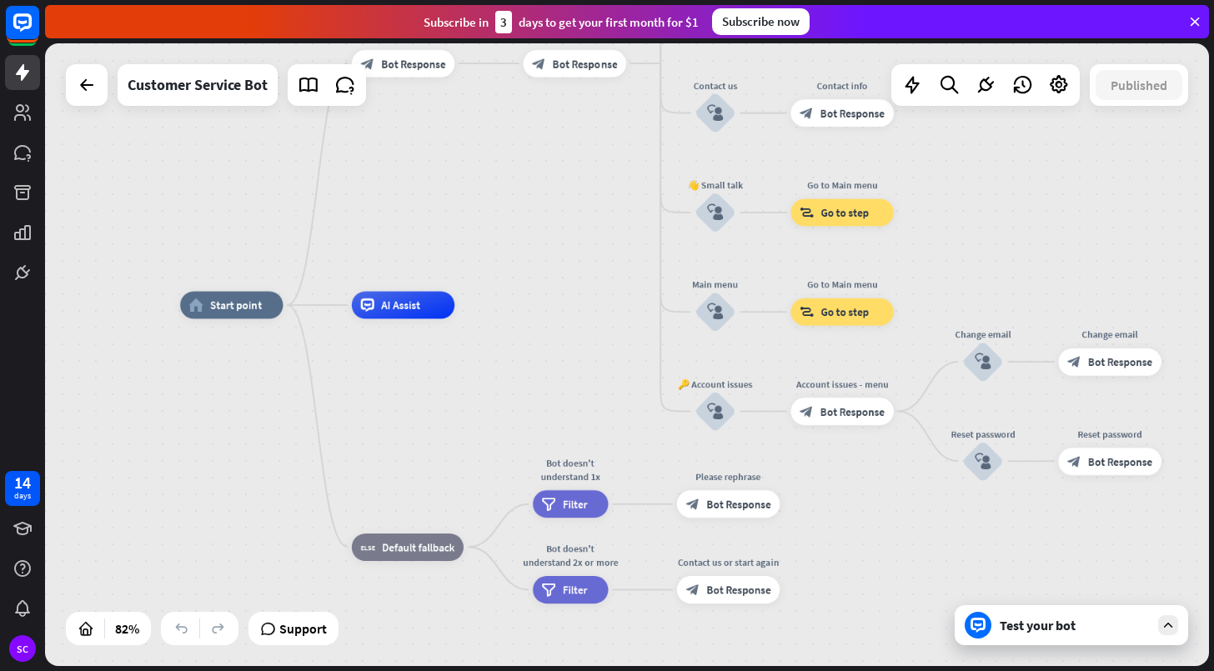
click at [1176, 634] on div "Test your bot" at bounding box center [1071, 625] width 233 height 40
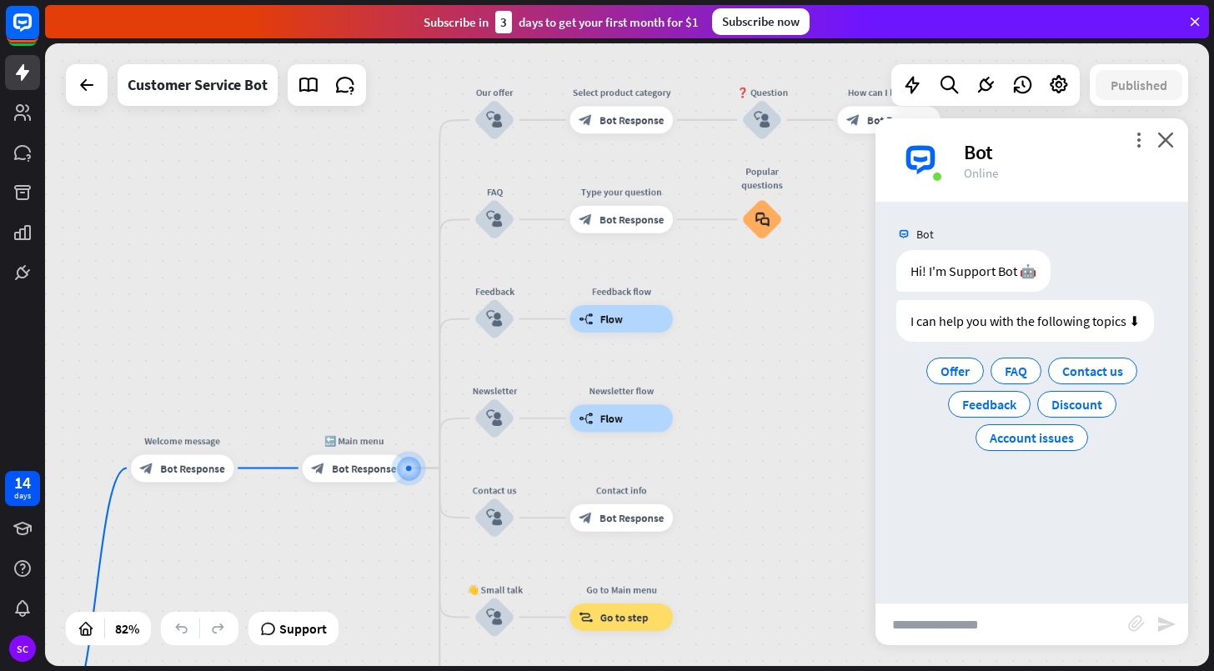
drag, startPoint x: 454, startPoint y: 230, endPoint x: 354, endPoint y: 362, distance: 165.9
click at [354, 362] on div "home_2 Start point Welcome message block_bot_response Bot Response 🔙 Main menu …" at bounding box center [627, 354] width 1164 height 623
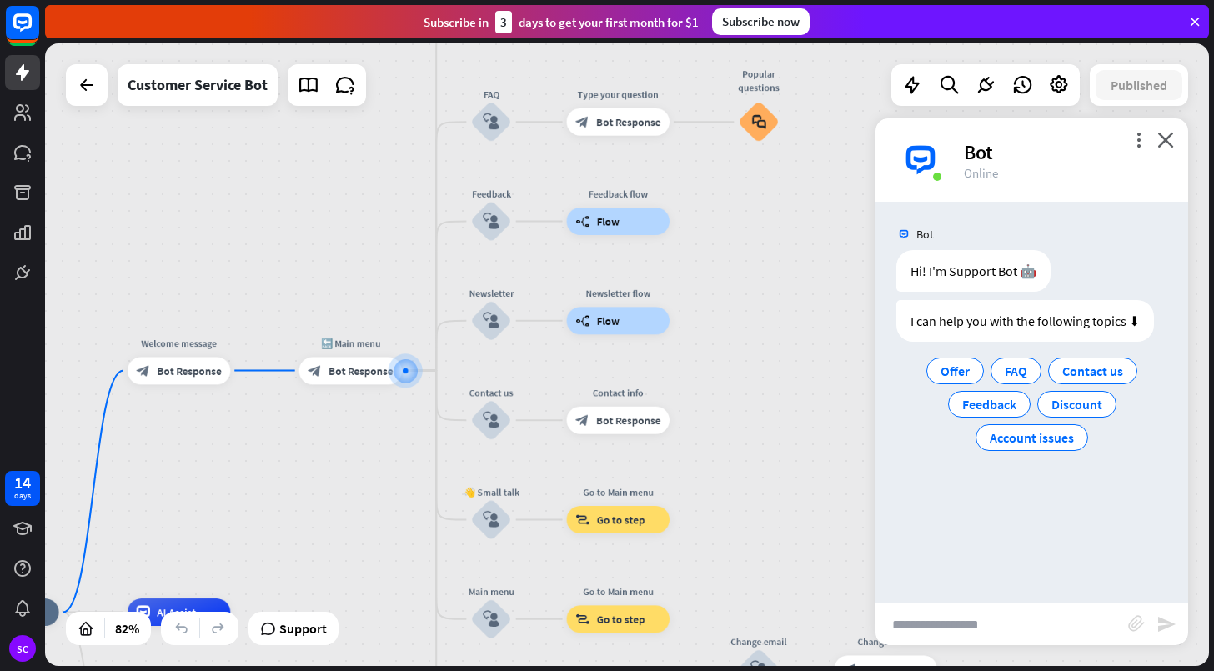
drag, startPoint x: 285, startPoint y: 343, endPoint x: 482, endPoint y: 191, distance: 248.5
click at [419, 158] on div "home_2 Start point Welcome message block_bot_response Bot Response 🔙 Main menu …" at bounding box center [627, 354] width 1164 height 623
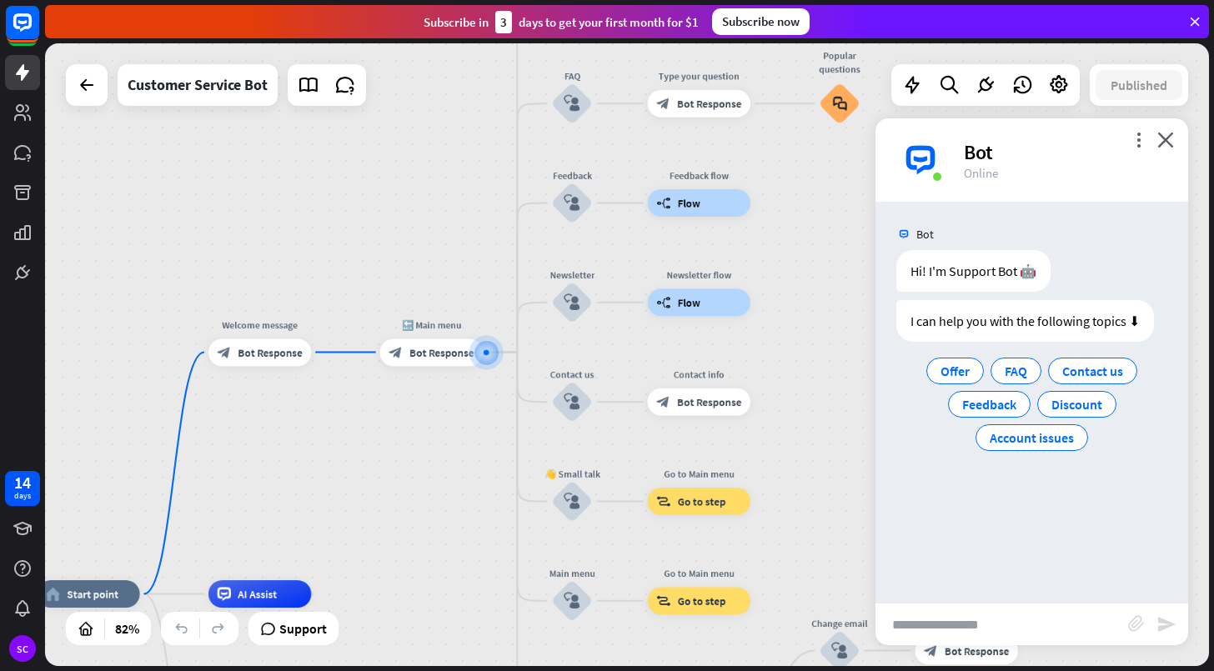
drag, startPoint x: 409, startPoint y: 454, endPoint x: 534, endPoint y: 265, distance: 225.7
click at [529, 271] on div "home_2 Start point Welcome message block_bot_response Bot Response 🔙 Main menu …" at bounding box center [627, 354] width 1164 height 623
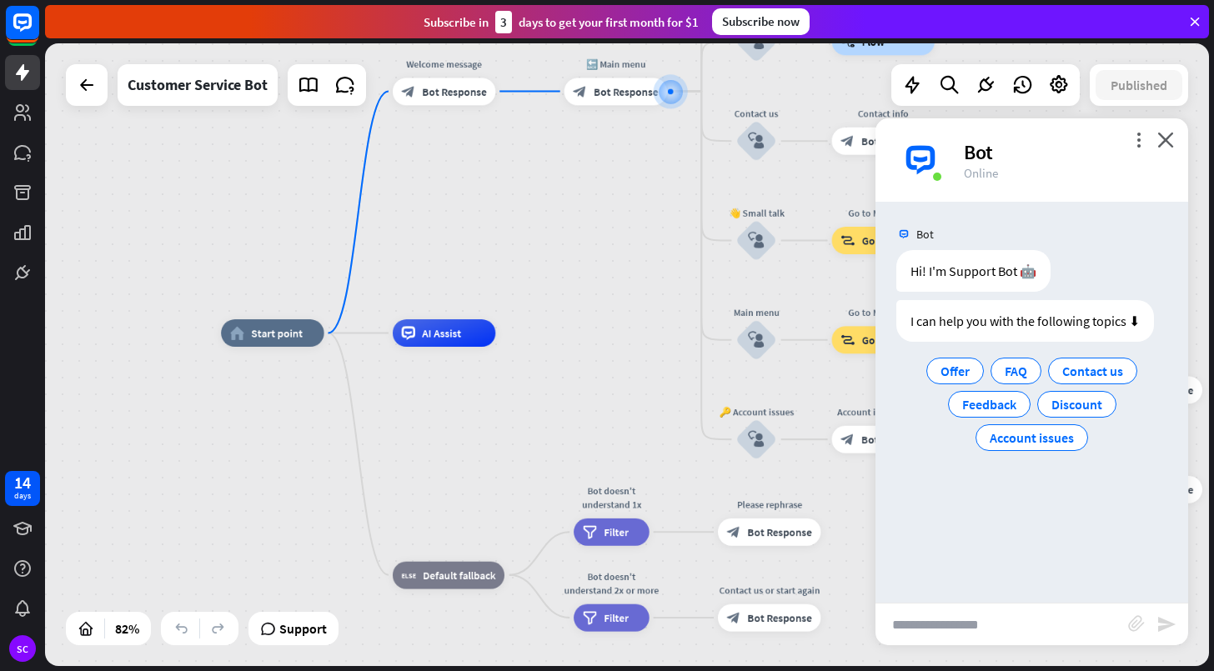
drag, startPoint x: 463, startPoint y: 430, endPoint x: 557, endPoint y: 303, distance: 158.6
click at [605, 334] on div "home_2 Start point Welcome message block_bot_response Bot Response 🔙 Main menu …" at bounding box center [700, 590] width 958 height 513
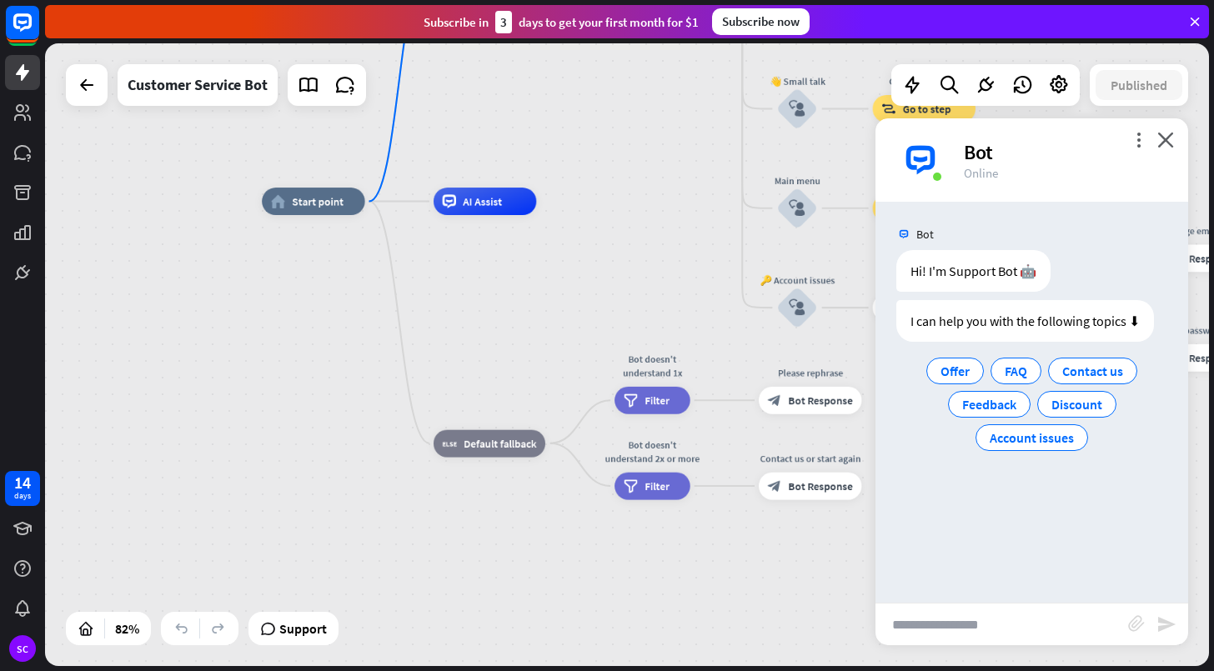
drag, startPoint x: 415, startPoint y: 345, endPoint x: 285, endPoint y: 298, distance: 138.2
click at [267, 300] on div "home_2 Start point Welcome message block_bot_response Bot Response 🔙 Main menu …" at bounding box center [741, 458] width 958 height 513
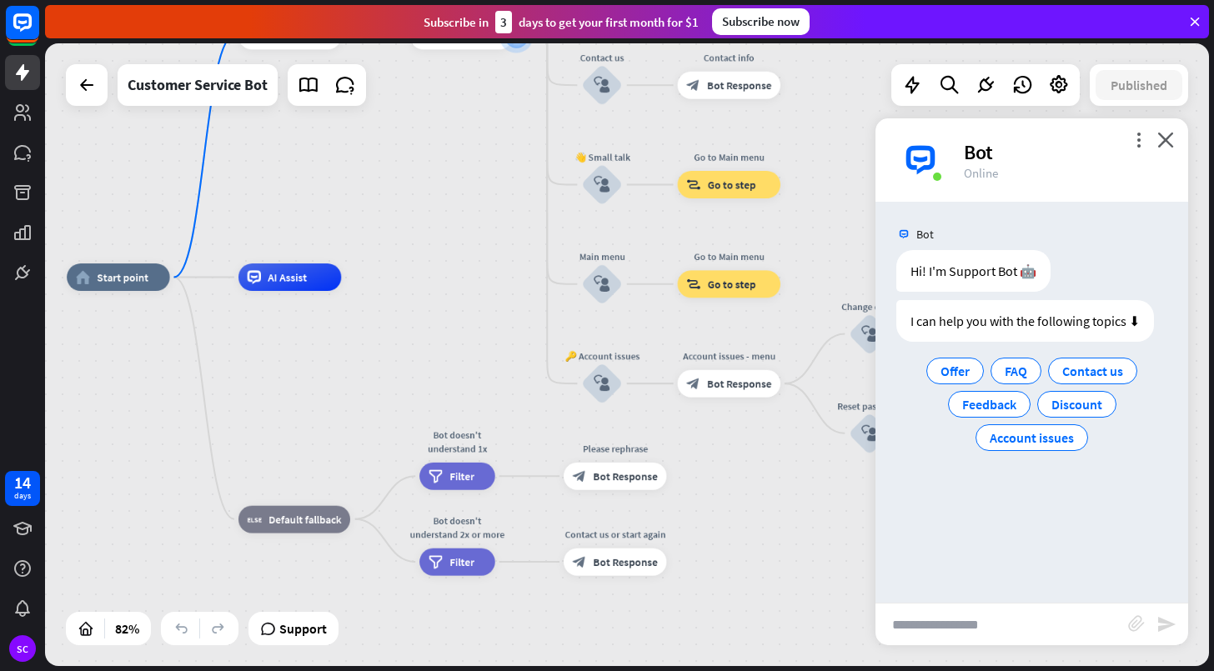
drag, startPoint x: 405, startPoint y: 311, endPoint x: 395, endPoint y: 389, distance: 79.0
click at [395, 389] on div "home_2 Start point Welcome message block_bot_response Bot Response 🔙 Main menu …" at bounding box center [546, 534] width 958 height 513
drag, startPoint x: 409, startPoint y: 332, endPoint x: 403, endPoint y: 344, distance: 13.4
click at [403, 344] on div "home_2 Start point Welcome message block_bot_response Bot Response 🔙 Main menu …" at bounding box center [627, 354] width 1164 height 623
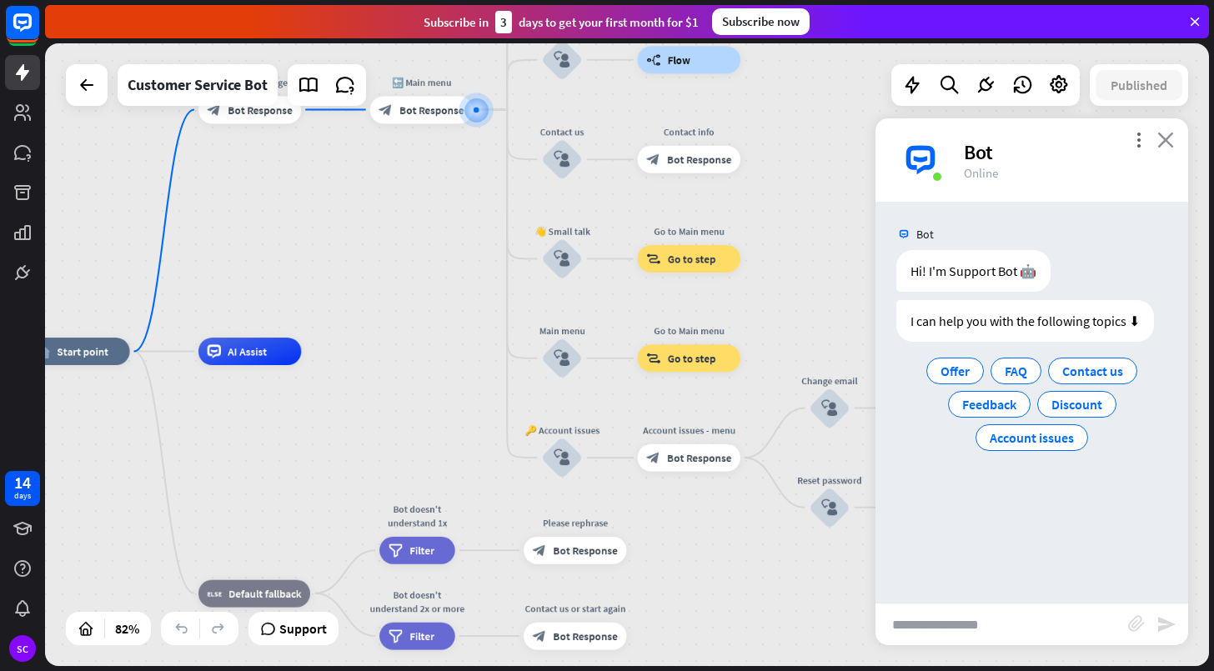
click at [1162, 140] on icon "close" at bounding box center [1165, 140] width 17 height 16
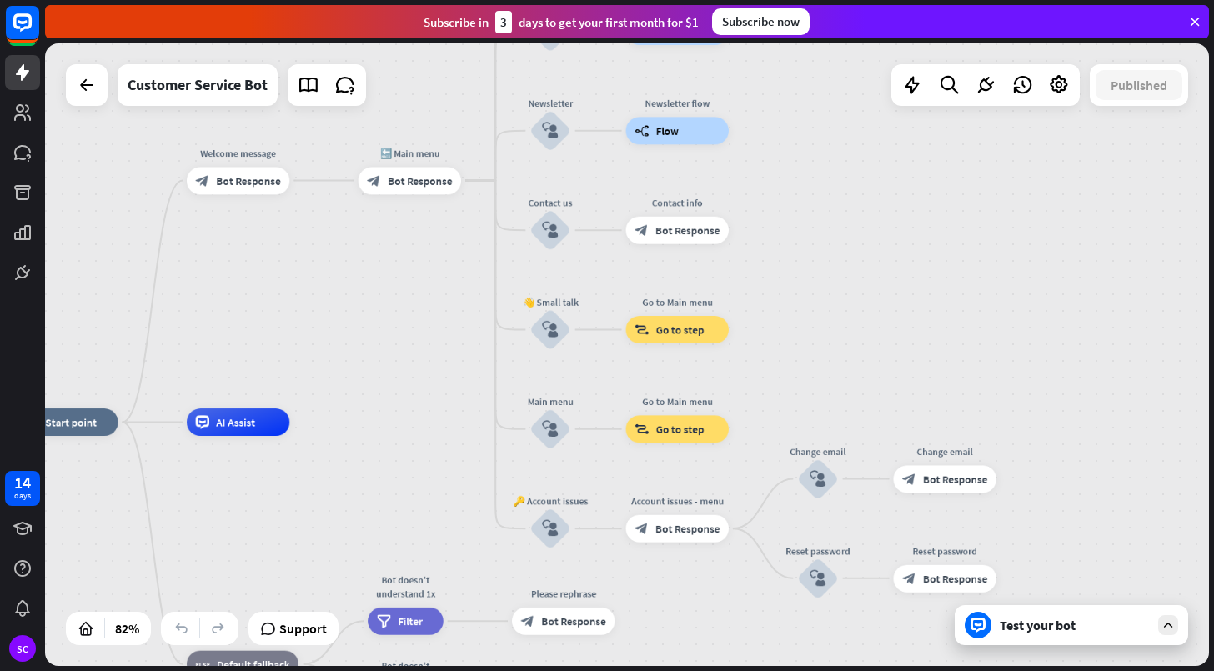
drag, startPoint x: 1109, startPoint y: 290, endPoint x: 1098, endPoint y: 362, distance: 72.5
click at [1097, 363] on div "home_2 Start point Welcome message block_bot_response Bot Response 🔙 Main menu …" at bounding box center [627, 354] width 1164 height 623
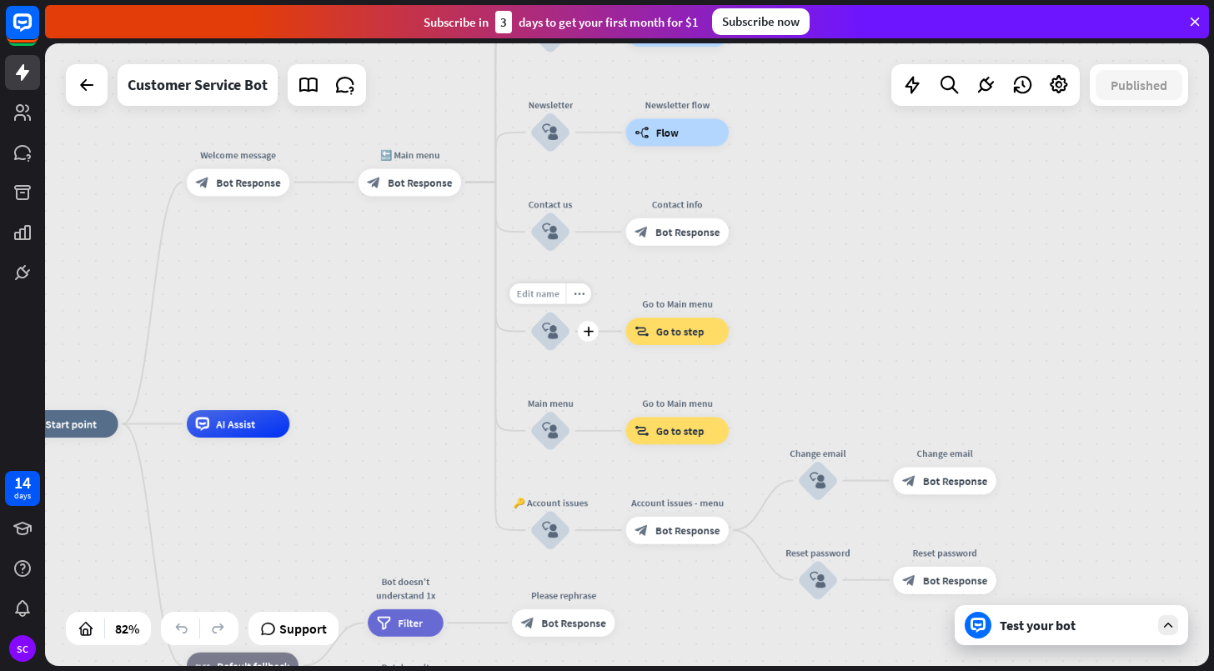
click at [544, 299] on span "Edit name" at bounding box center [537, 294] width 43 height 13
click at [873, 275] on div "**********" at bounding box center [627, 354] width 1164 height 623
click at [553, 335] on icon "block_user_input" at bounding box center [550, 332] width 17 height 17
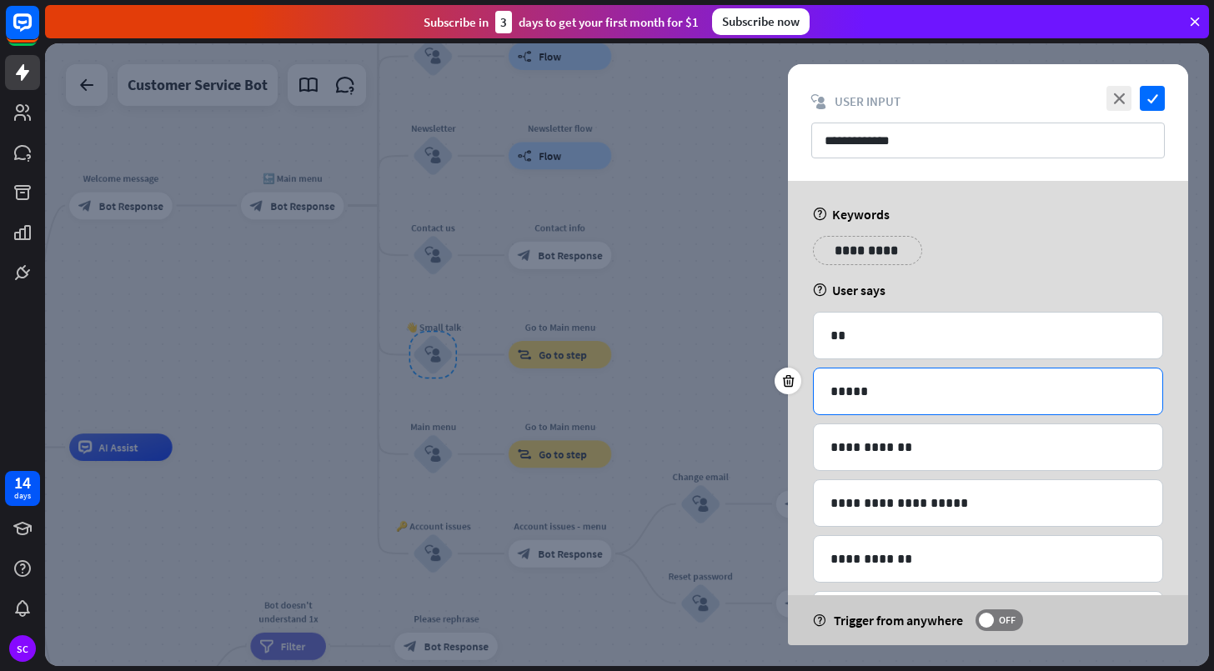
scroll to position [77, 0]
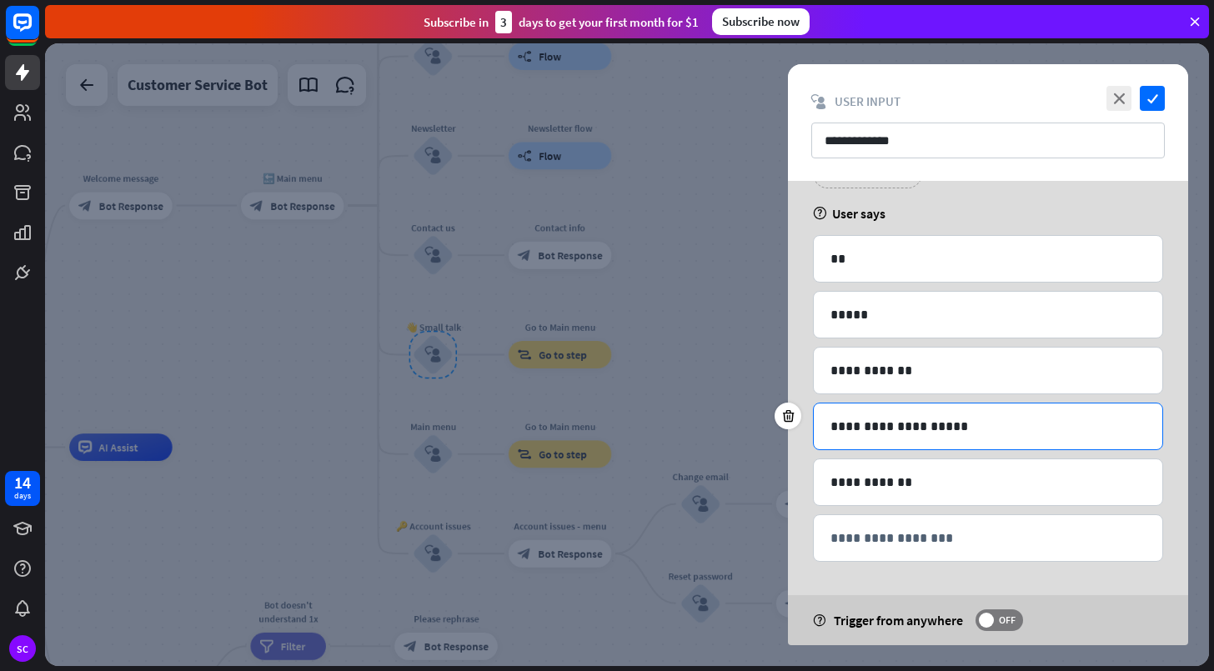
click at [923, 424] on p "**********" at bounding box center [987, 426] width 315 height 21
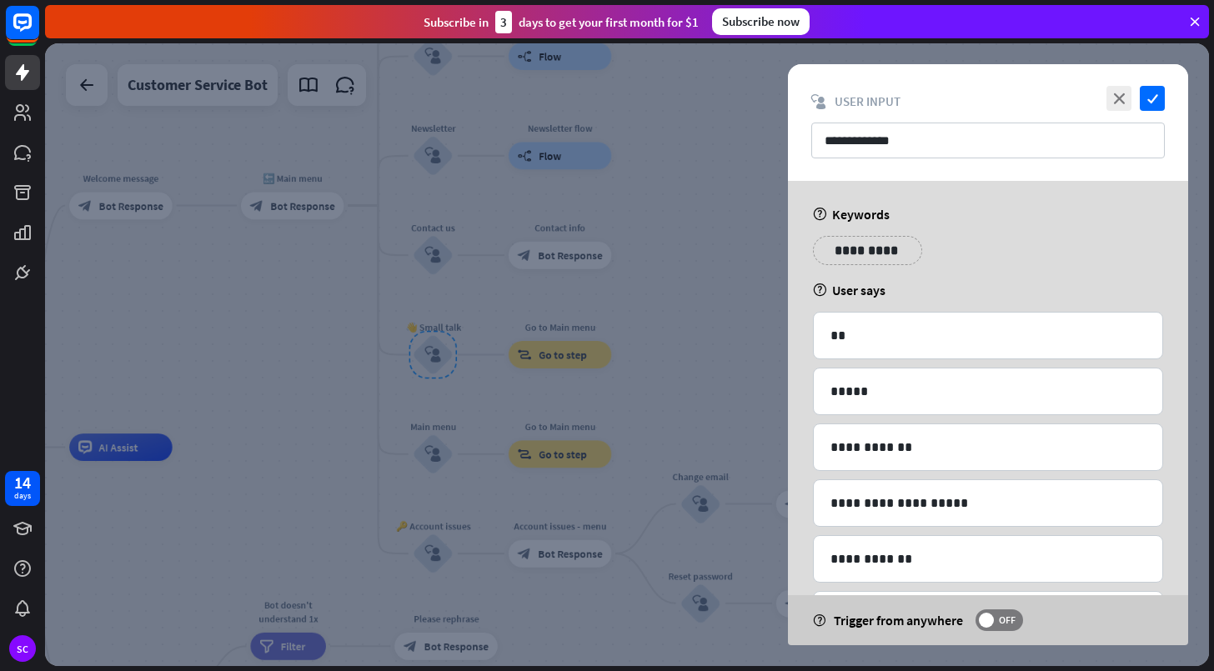
click at [994, 274] on div "**********" at bounding box center [988, 257] width 360 height 42
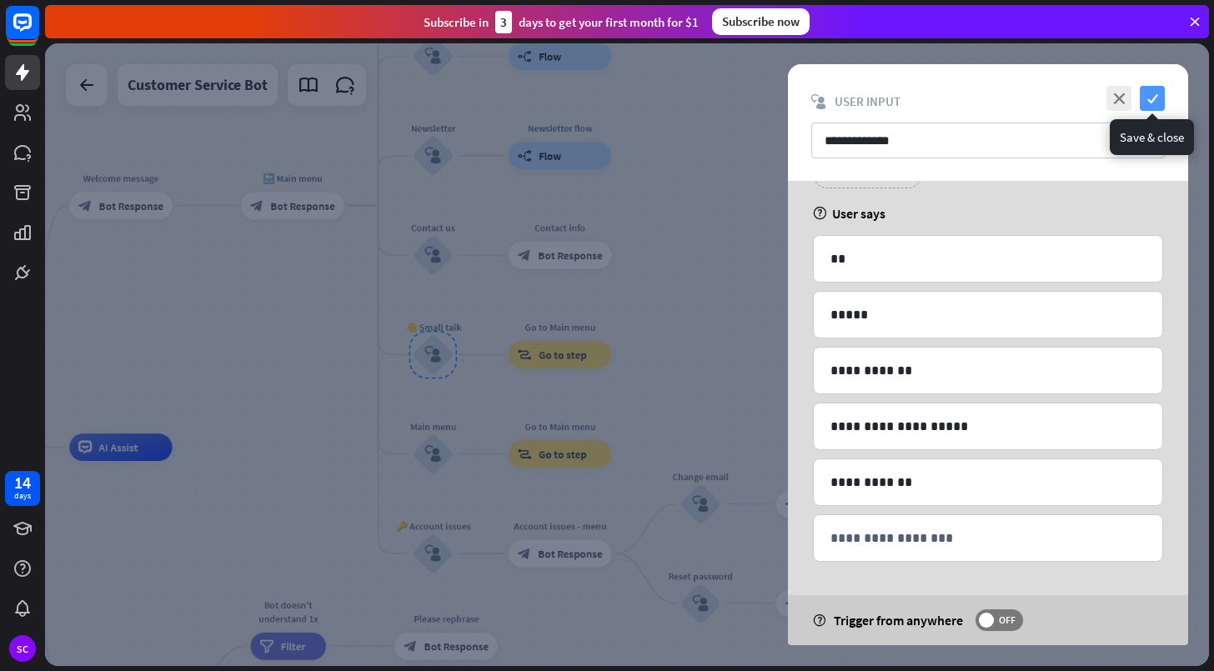
click at [1140, 99] on icon "check" at bounding box center [1152, 98] width 25 height 25
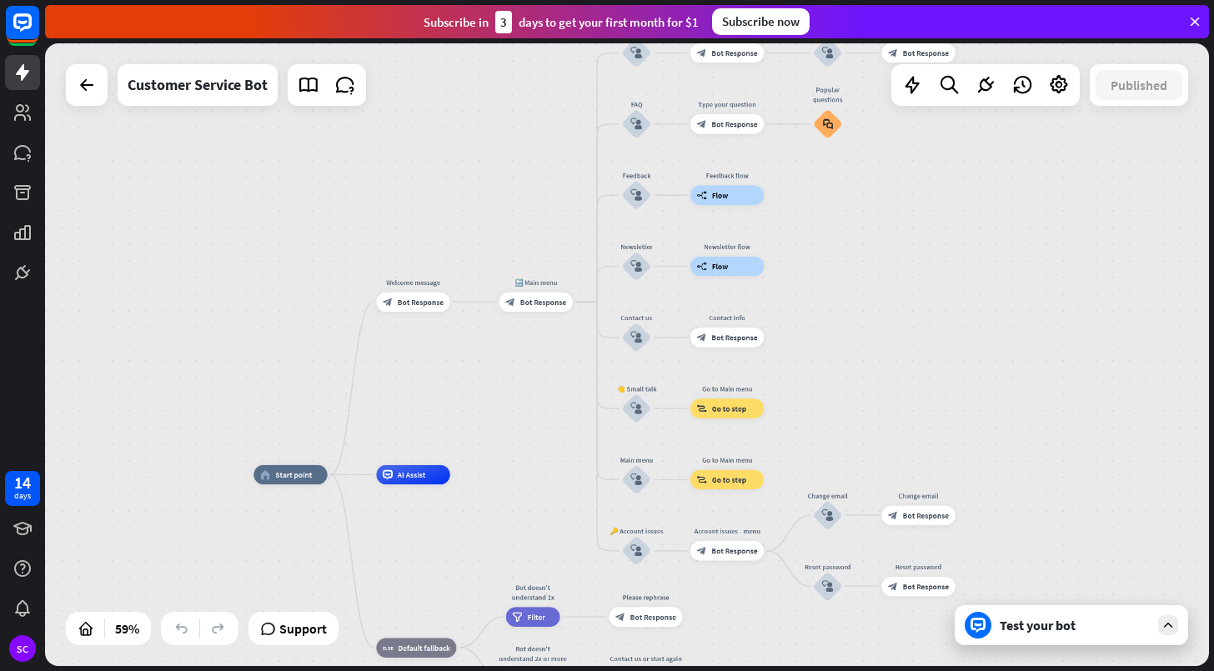
drag, startPoint x: 277, startPoint y: 323, endPoint x: 564, endPoint y: 374, distance: 292.1
click at [564, 374] on div "home_2 Start point Welcome message block_bot_response Bot Response 🔙 Main menu …" at bounding box center [627, 354] width 1164 height 623
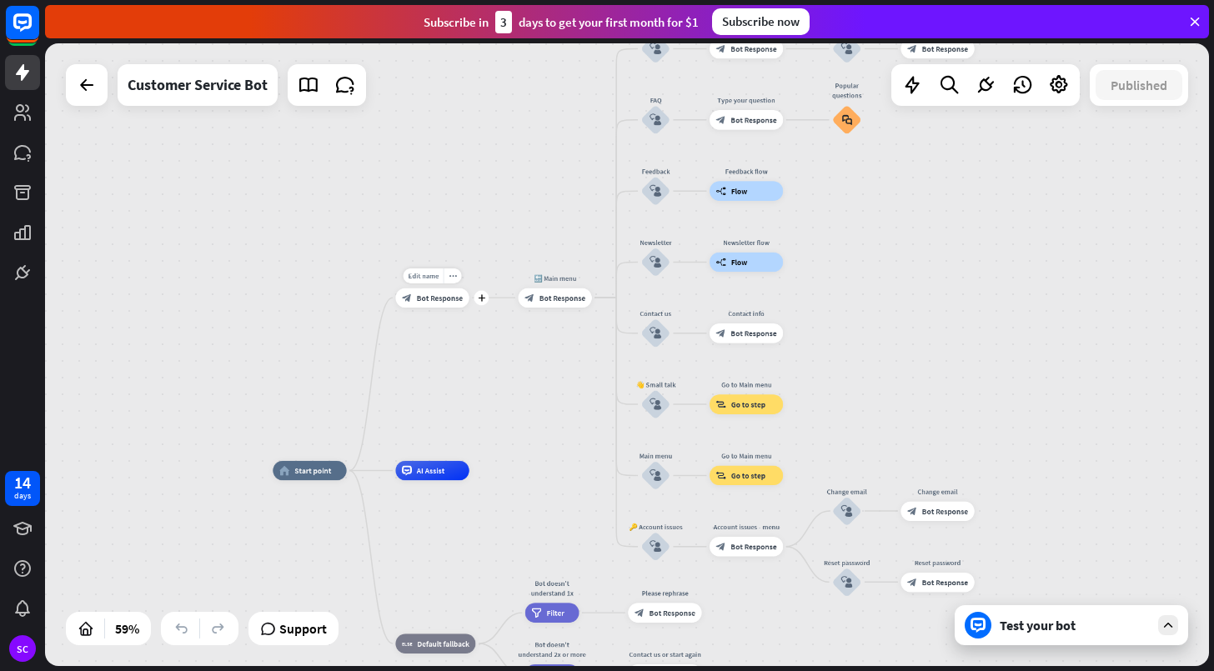
click at [431, 305] on div "block_bot_response Bot Response" at bounding box center [431, 298] width 73 height 20
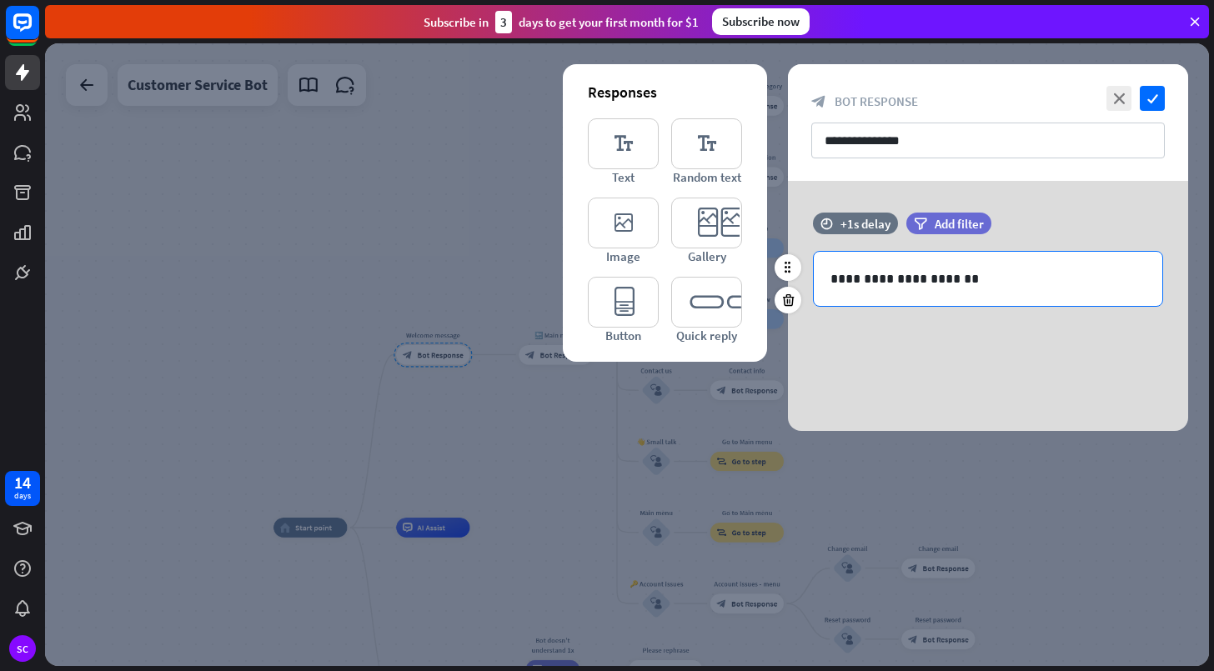
click at [914, 283] on p "**********" at bounding box center [987, 278] width 315 height 21
click at [936, 283] on p "**********" at bounding box center [987, 278] width 315 height 21
drag, startPoint x: 972, startPoint y: 281, endPoint x: 870, endPoint y: 283, distance: 102.6
click at [870, 283] on p "**********" at bounding box center [987, 278] width 315 height 21
click at [892, 304] on div "**********" at bounding box center [988, 279] width 349 height 54
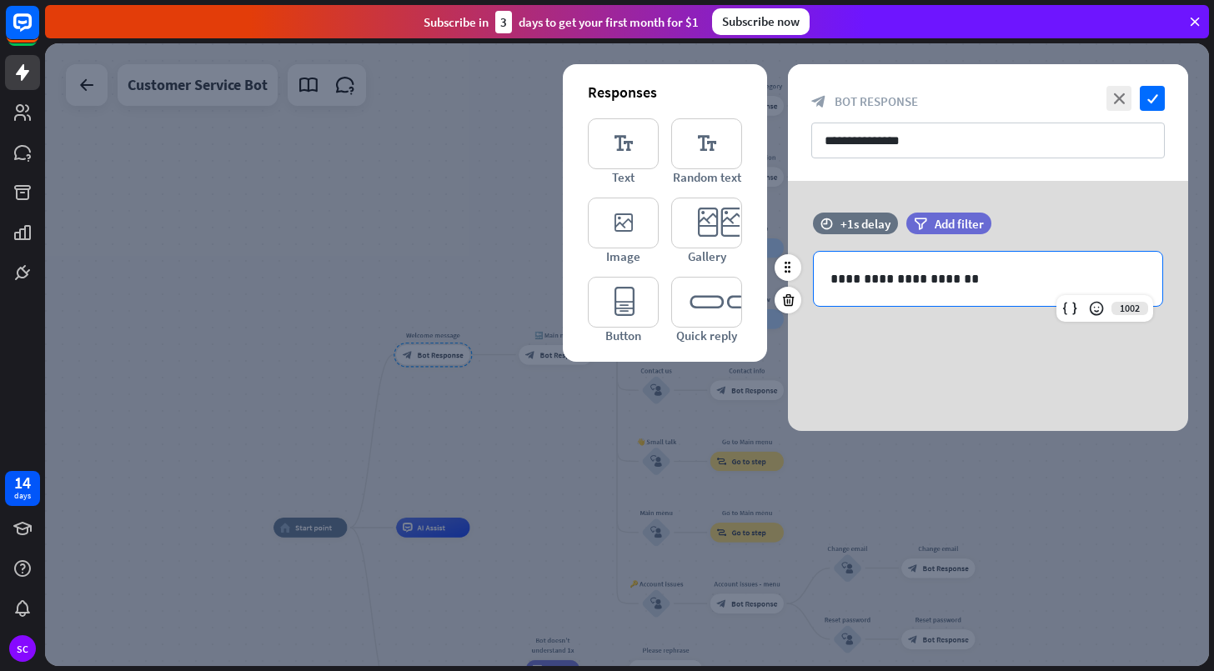
click at [1011, 289] on div "**********" at bounding box center [988, 279] width 349 height 54
click at [1107, 98] on icon "close" at bounding box center [1118, 98] width 25 height 25
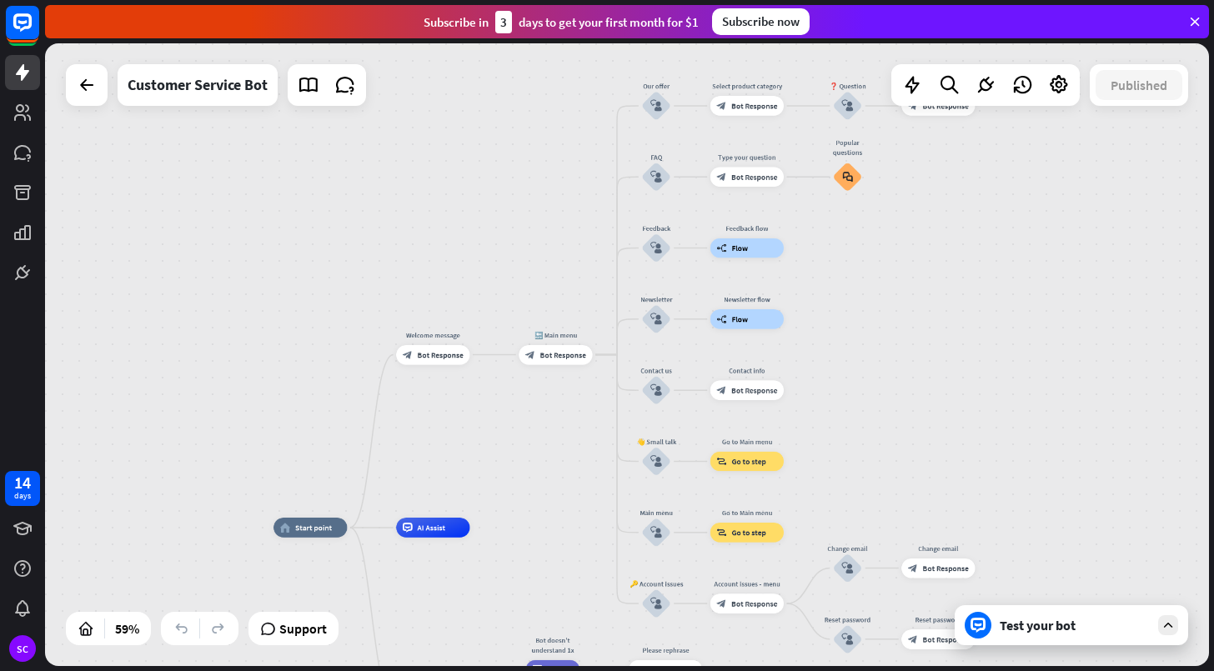
click at [1007, 220] on div "home_2 Start point Welcome message block_bot_response Bot Response 🔙 Main menu …" at bounding box center [627, 354] width 1164 height 623
drag, startPoint x: 479, startPoint y: 218, endPoint x: 412, endPoint y: 173, distance: 80.5
click at [412, 173] on div "home_2 Start point Welcome message block_bot_response Bot Response 🔙 Main menu …" at bounding box center [627, 354] width 1164 height 623
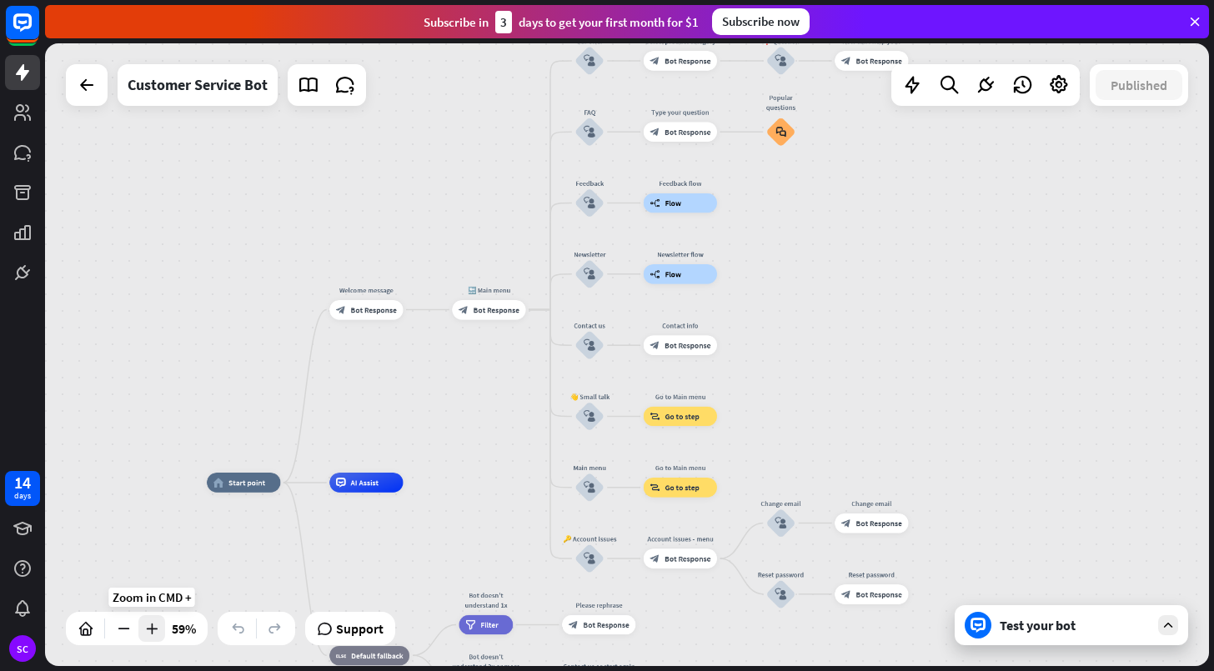
click at [149, 635] on icon at bounding box center [151, 628] width 17 height 17
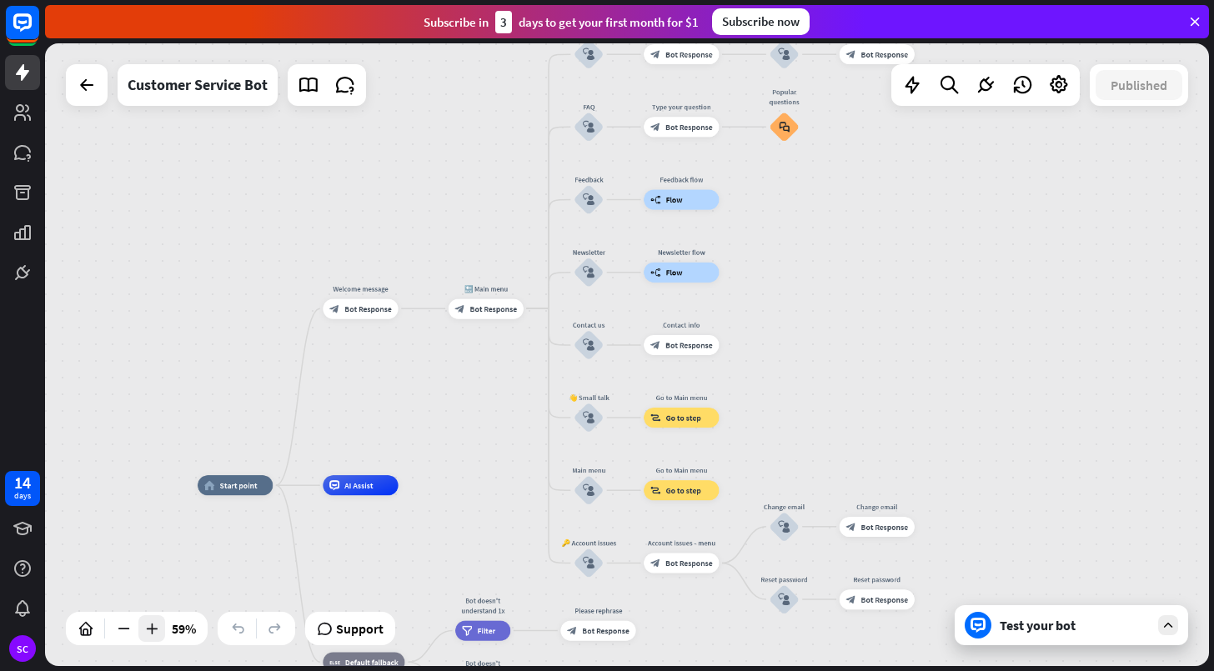
click at [149, 635] on icon at bounding box center [151, 628] width 17 height 17
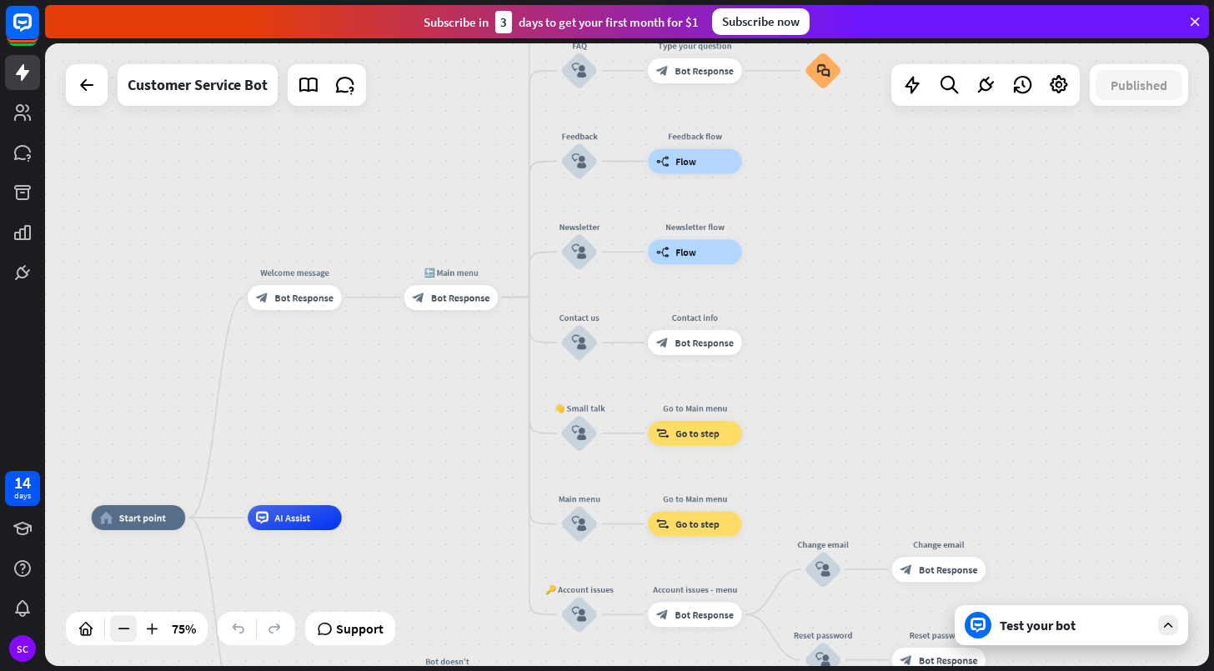
click at [118, 631] on icon at bounding box center [123, 628] width 17 height 17
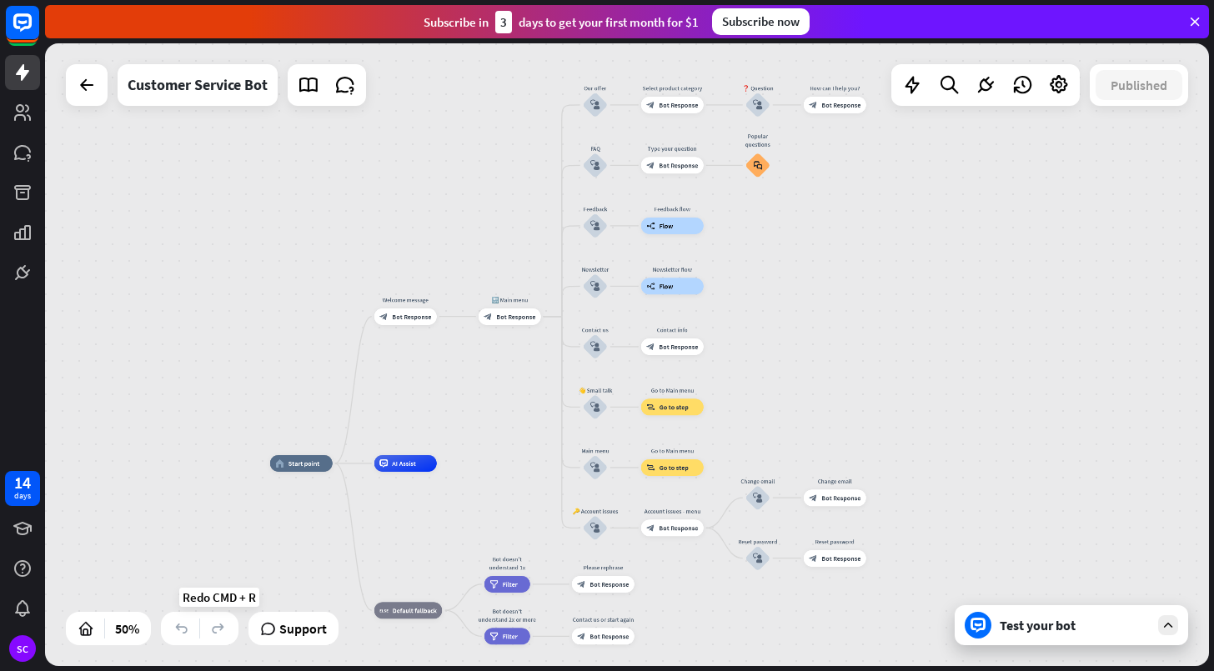
click at [215, 632] on icon at bounding box center [218, 628] width 17 height 17
click at [153, 634] on icon at bounding box center [151, 628] width 17 height 17
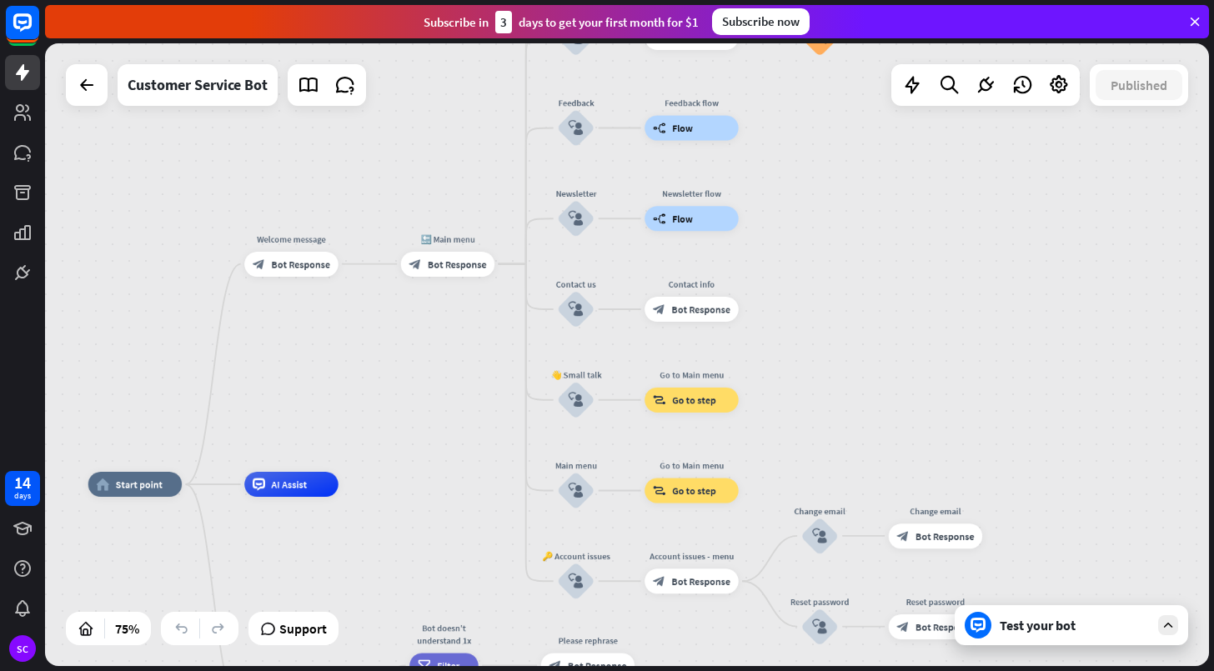
drag, startPoint x: 349, startPoint y: 405, endPoint x: 348, endPoint y: 359, distance: 46.7
click at [348, 359] on div "home_2 Start point Welcome message block_bot_response Bot Response 🔙 Main menu …" at bounding box center [627, 354] width 1164 height 623
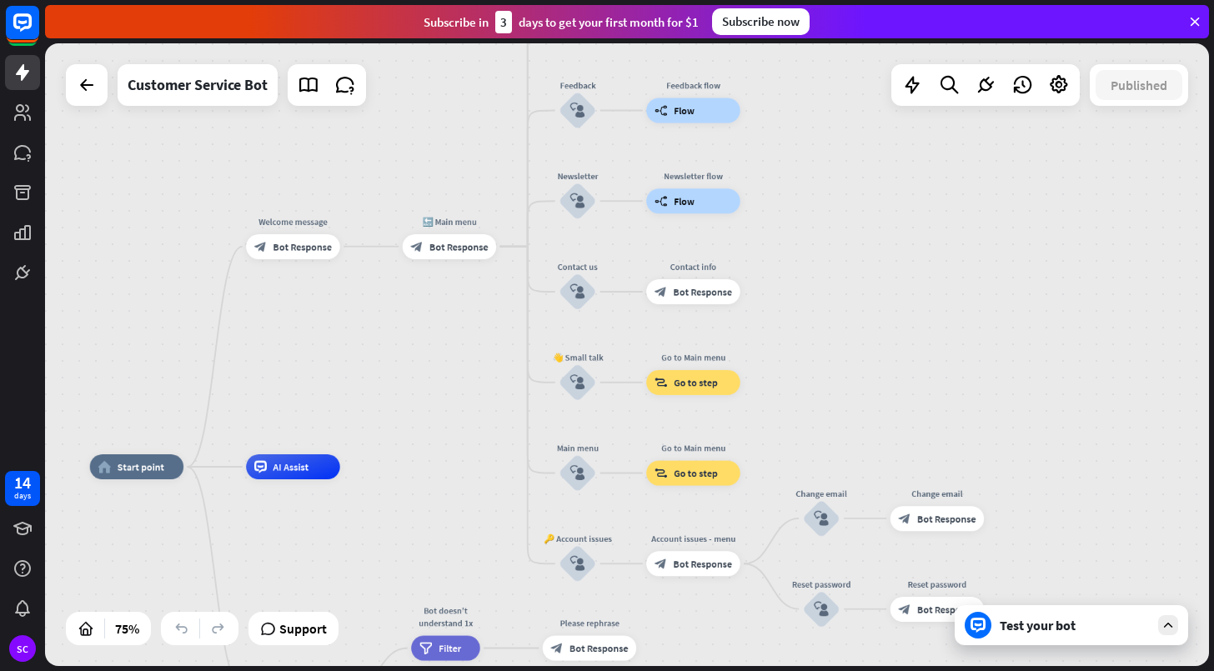
click at [1194, 22] on icon at bounding box center [1194, 21] width 15 height 15
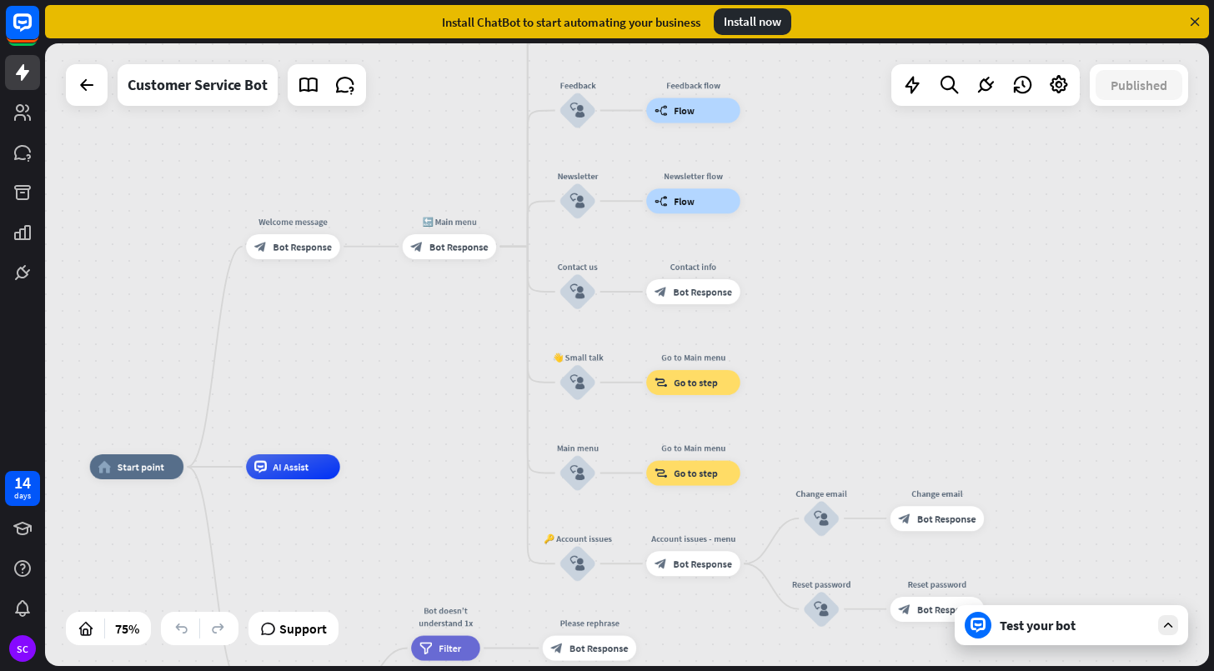
click at [889, 12] on div "Install ChatBot to start automating your business Install now" at bounding box center [627, 21] width 1164 height 33
click at [735, 24] on div "Install now" at bounding box center [753, 21] width 78 height 27
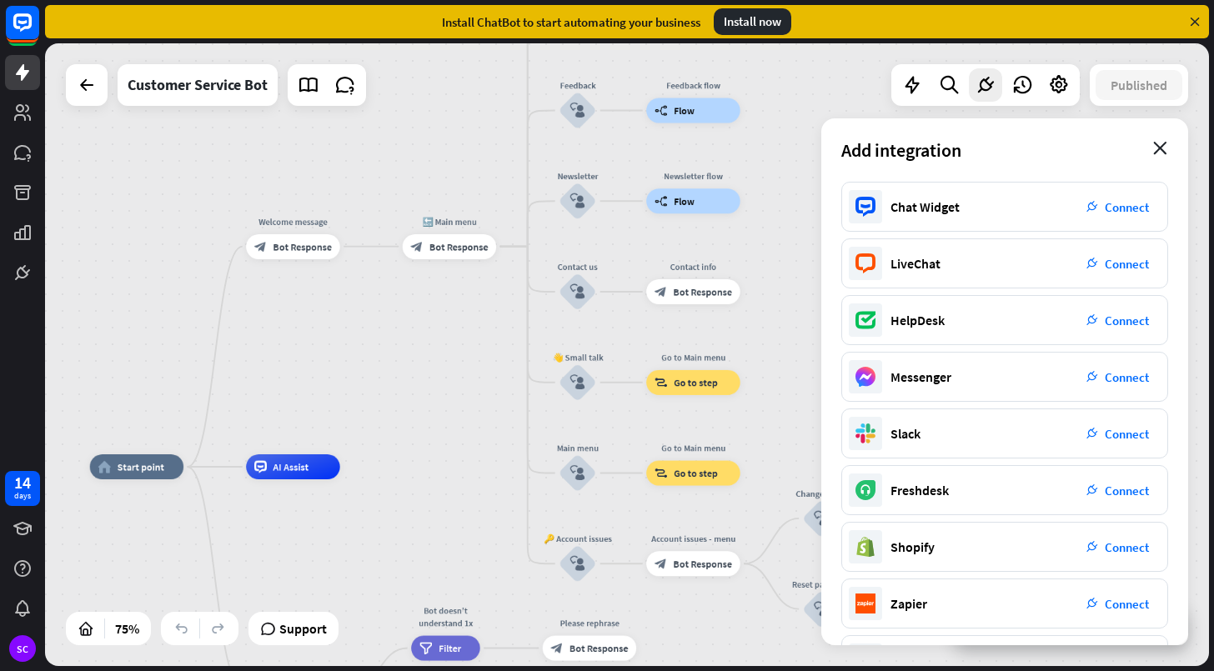
click at [1159, 145] on icon "close" at bounding box center [1160, 148] width 14 height 13
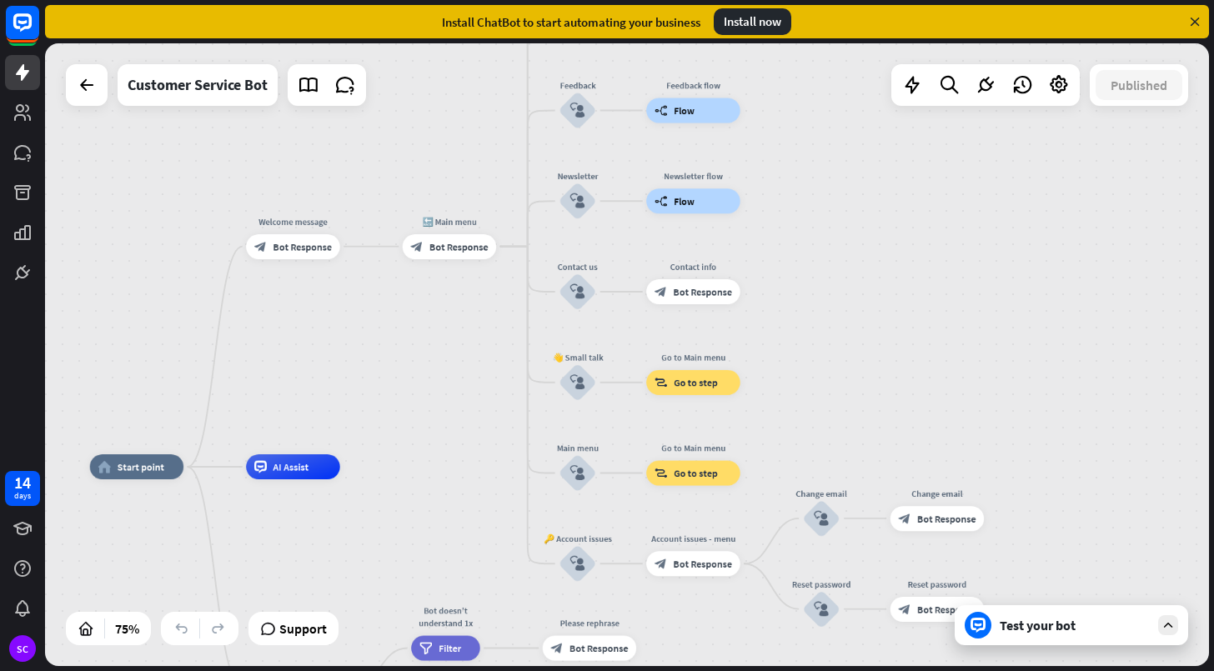
click at [1195, 16] on icon at bounding box center [1194, 21] width 15 height 15
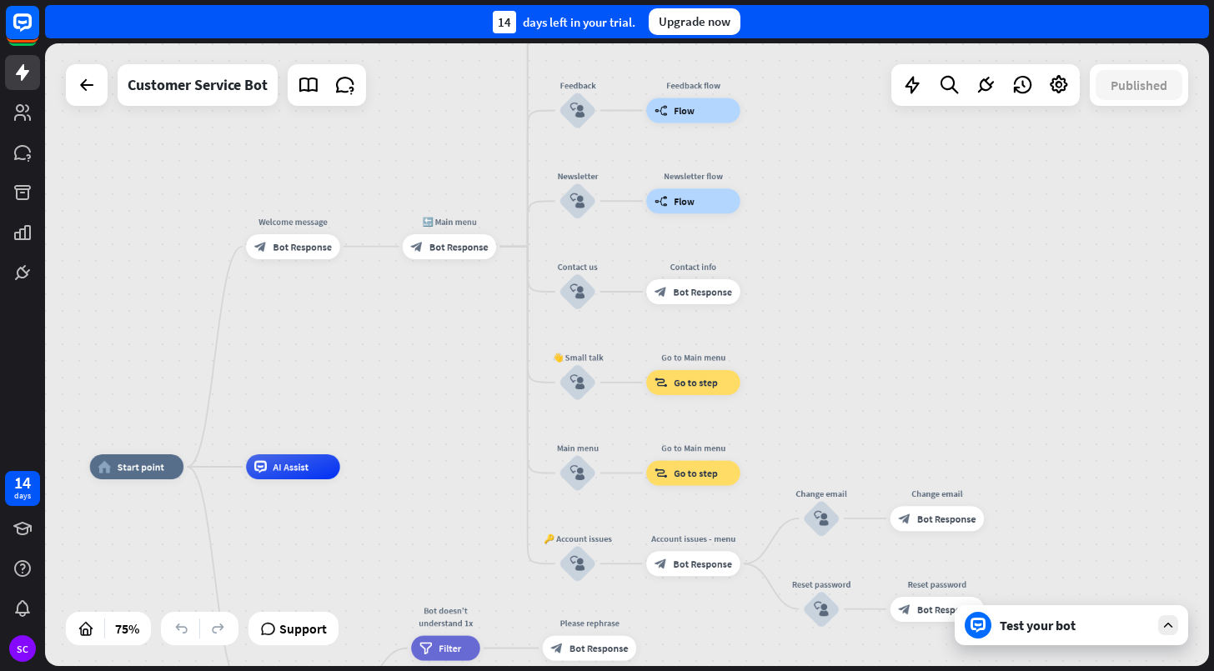
click at [1151, 24] on div "14 days left in your trial. Upgrade now" at bounding box center [627, 21] width 1164 height 33
click at [28, 652] on div "SC" at bounding box center [22, 648] width 27 height 27
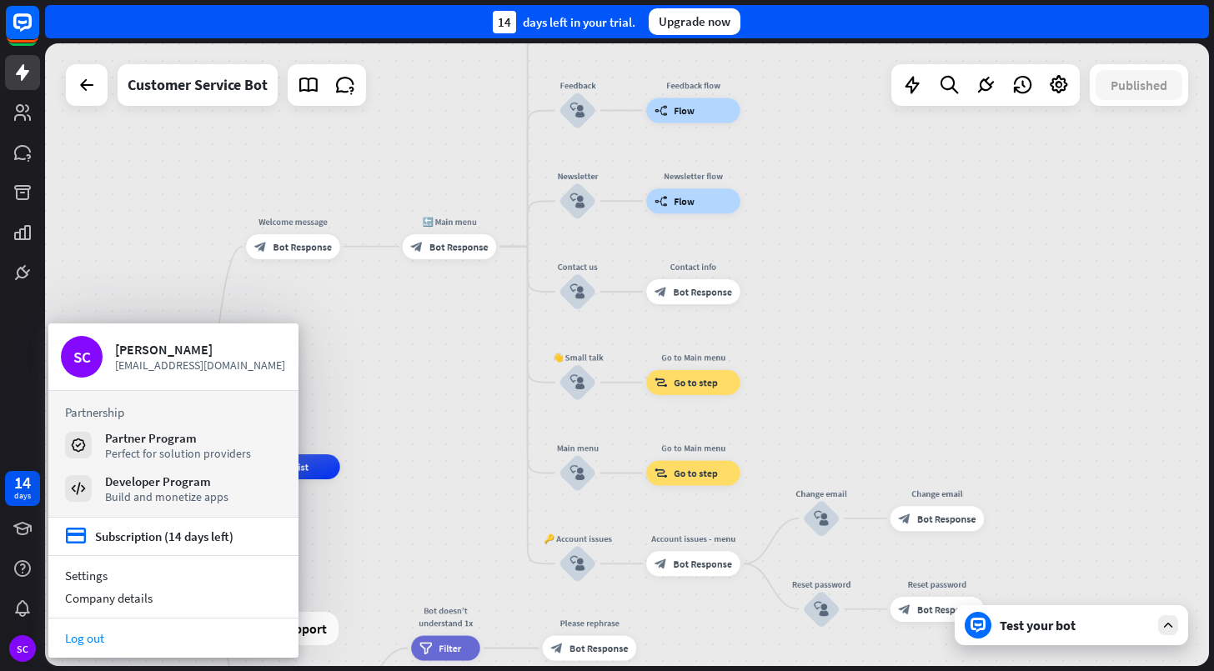
click at [140, 641] on link "Log out" at bounding box center [173, 638] width 250 height 23
